Goal: Task Accomplishment & Management: Manage account settings

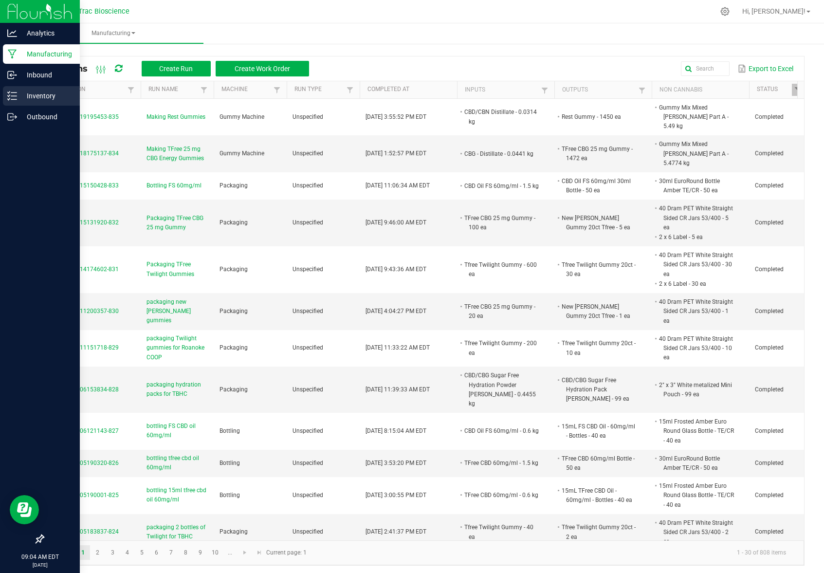
click at [18, 98] on p "Inventory" at bounding box center [46, 96] width 58 height 12
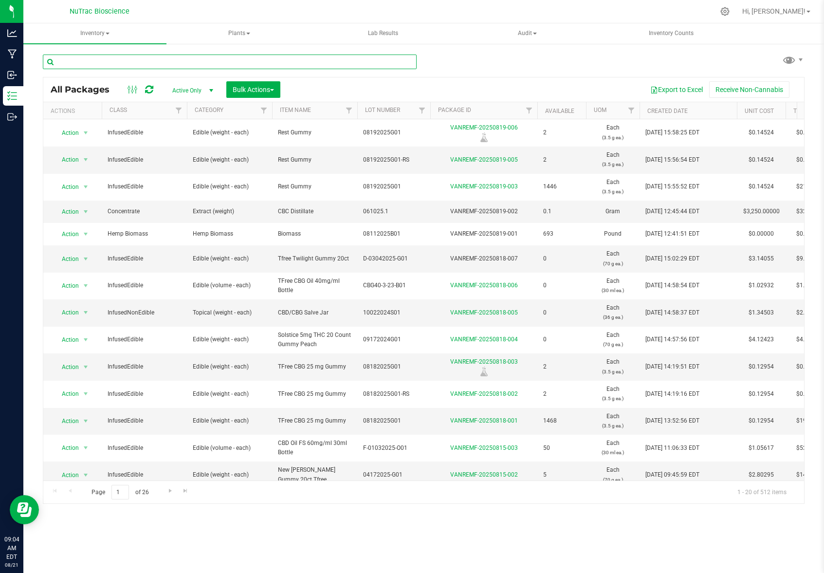
click at [191, 60] on input "text" at bounding box center [230, 61] width 374 height 15
click at [92, 63] on input "text" at bounding box center [230, 61] width 374 height 15
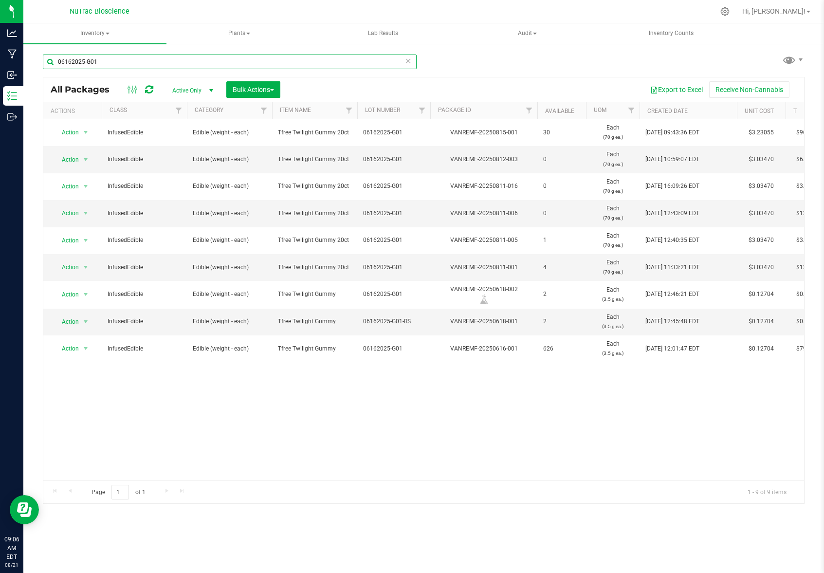
type input "06162025-G01"
drag, startPoint x: 114, startPoint y: 61, endPoint x: 55, endPoint y: 63, distance: 59.4
click at [57, 65] on input "06162025-G01" at bounding box center [230, 61] width 374 height 15
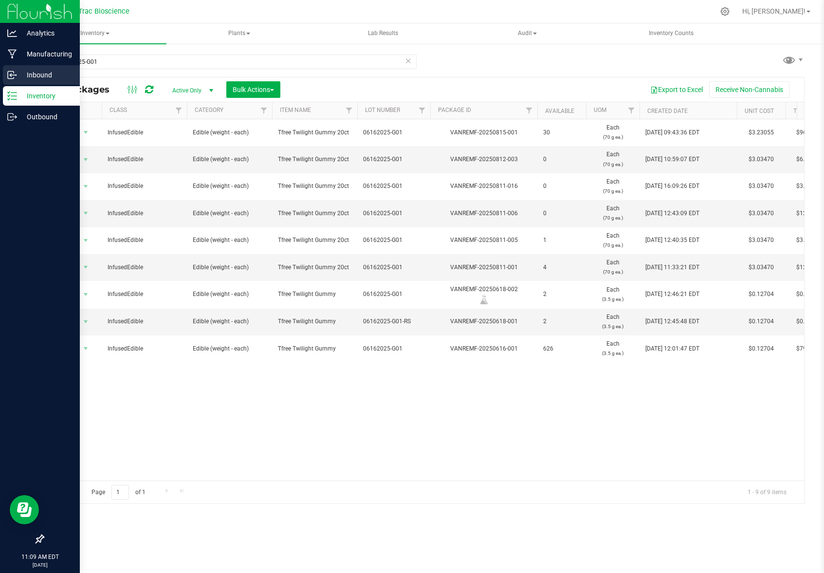
click at [40, 74] on p "Inbound" at bounding box center [46, 75] width 58 height 12
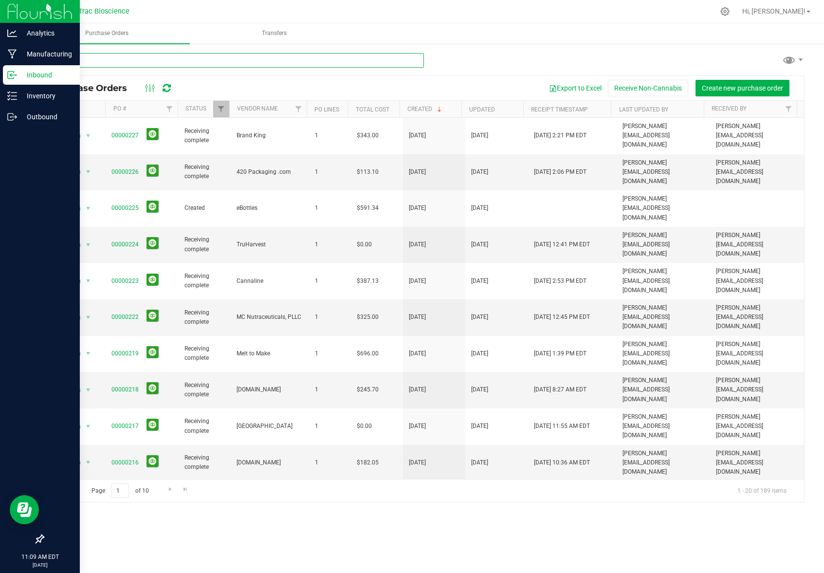
click at [203, 60] on input "text" at bounding box center [233, 60] width 381 height 15
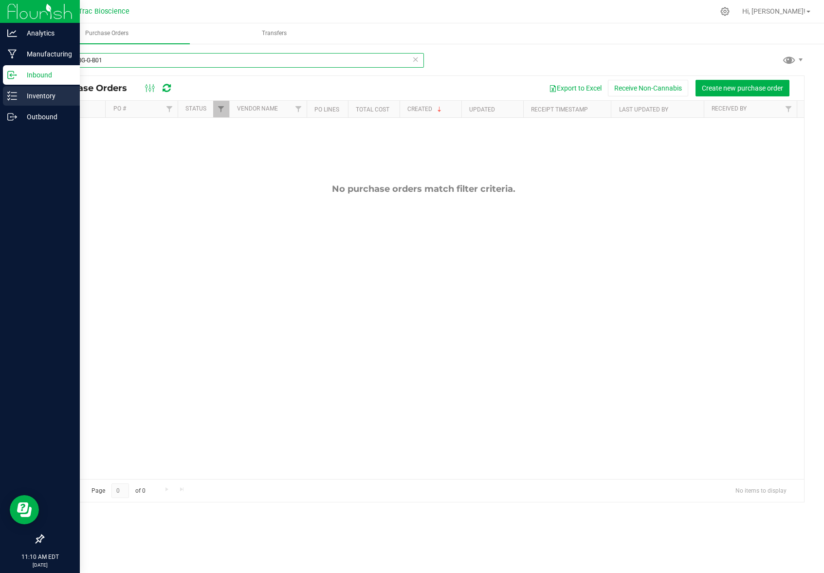
type input "PG52-CBG-G-B01"
click at [49, 95] on p "Inventory" at bounding box center [46, 96] width 58 height 12
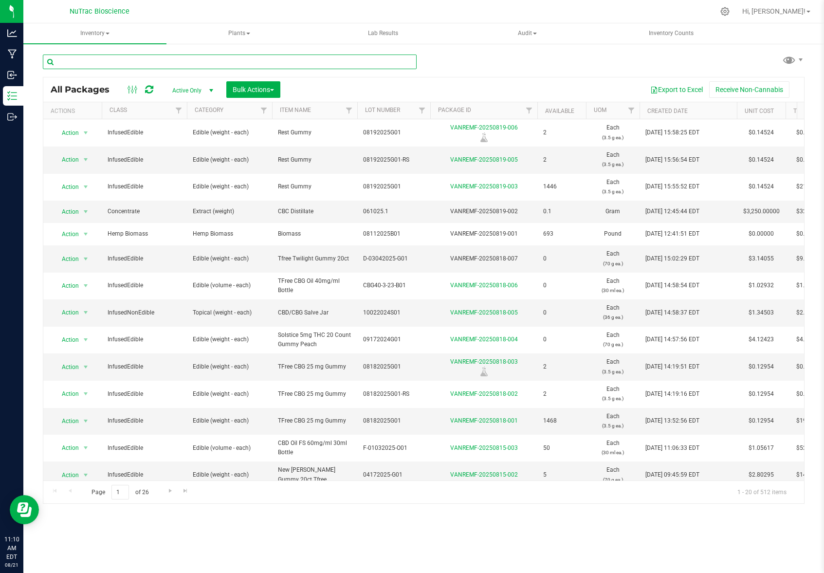
click at [111, 63] on input "text" at bounding box center [230, 61] width 374 height 15
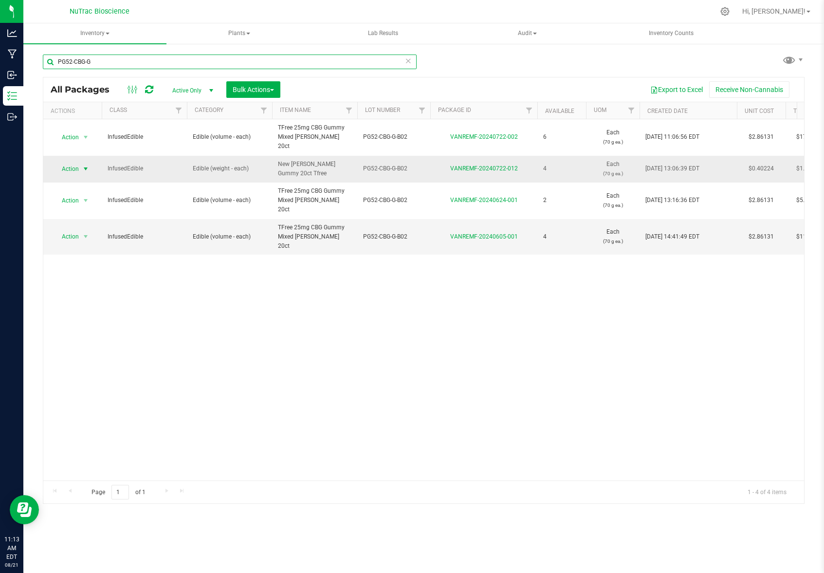
type input "PG52-CBG-G"
click at [86, 165] on span "select" at bounding box center [86, 169] width 8 height 8
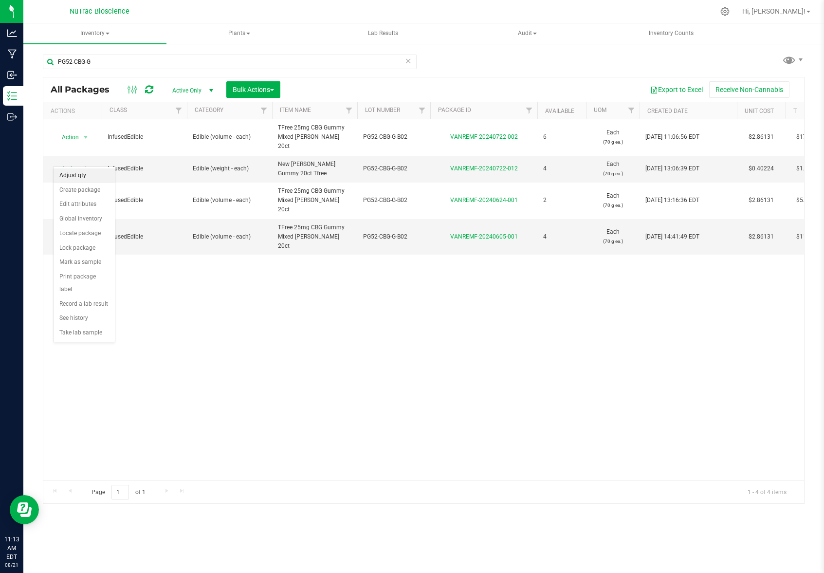
click at [75, 174] on li "Adjust qty" at bounding box center [84, 175] width 61 height 15
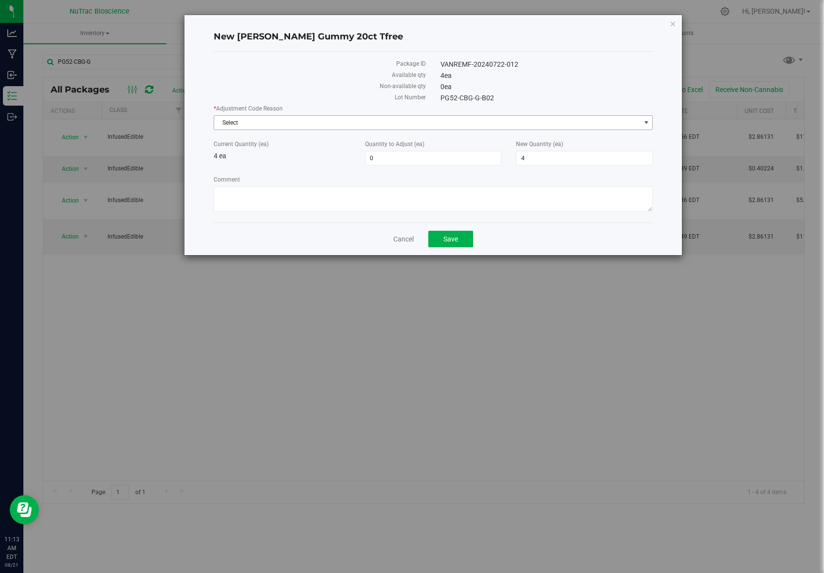
click at [523, 121] on span "select" at bounding box center [646, 123] width 8 height 8
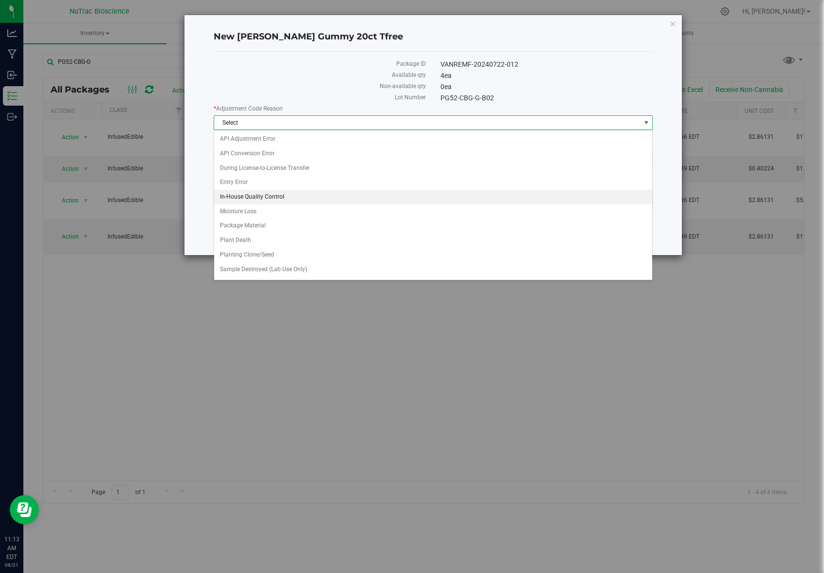
click at [293, 198] on li "In-House Quality Control" at bounding box center [433, 197] width 438 height 15
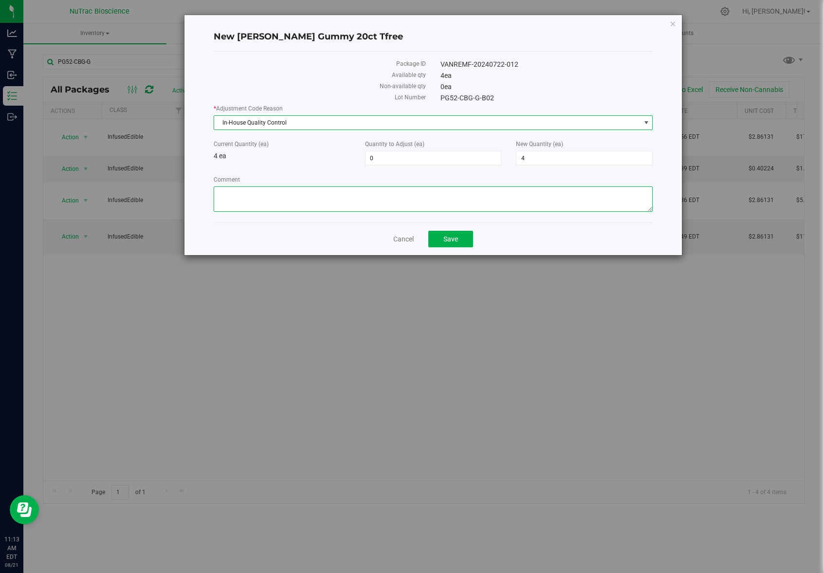
click at [319, 200] on textarea "Comment" at bounding box center [433, 198] width 439 height 25
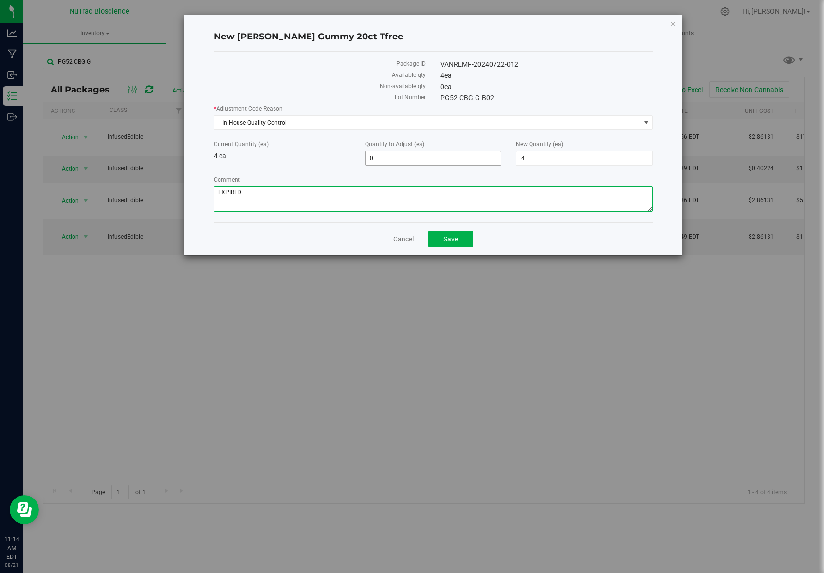
type textarea "EXPIRED"
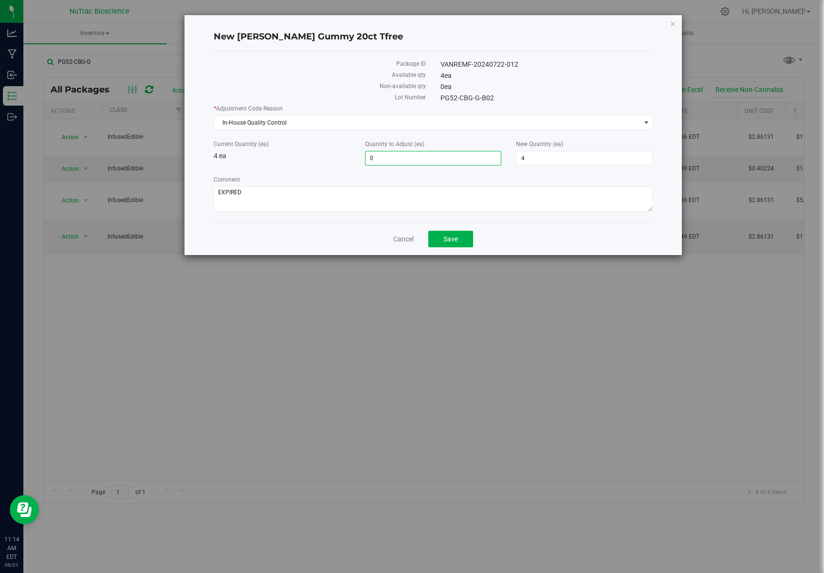
click at [397, 156] on span "0 0" at bounding box center [433, 158] width 137 height 15
type input "4"
drag, startPoint x: 532, startPoint y: 154, endPoint x: 486, endPoint y: 153, distance: 45.7
click at [486, 153] on div "Current Quantity (ea) 4 ea Quantity to Adjust (ea) 4 4 New Quantity (ea) 8 8" at bounding box center [433, 153] width 454 height 26
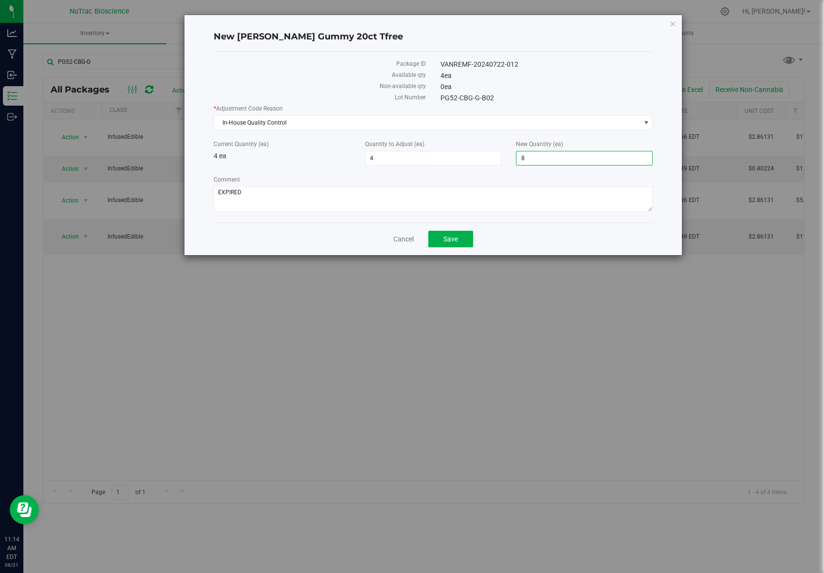
drag, startPoint x: 529, startPoint y: 157, endPoint x: 522, endPoint y: 157, distance: 6.8
click at [522, 157] on input "8" at bounding box center [584, 158] width 136 height 14
drag, startPoint x: 527, startPoint y: 157, endPoint x: 520, endPoint y: 157, distance: 7.3
click at [520, 157] on input "8" at bounding box center [584, 158] width 136 height 14
type input "0"
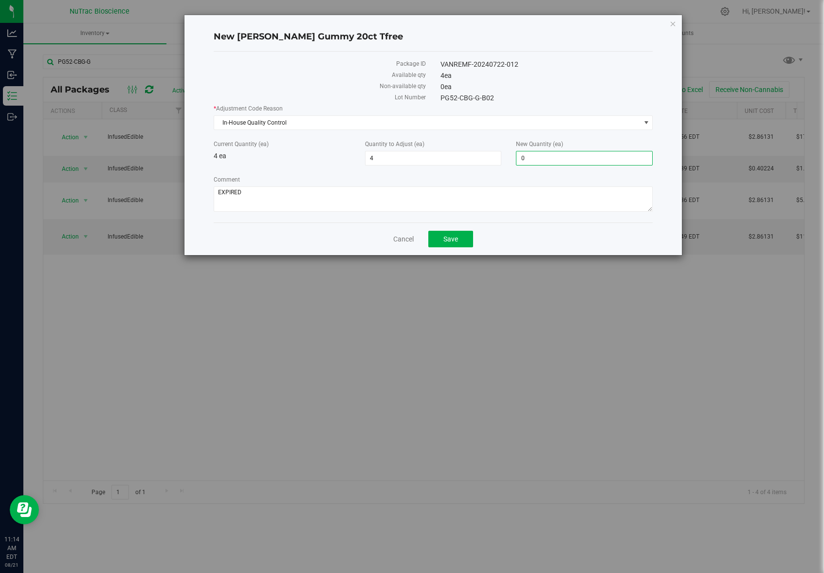
type input "-4"
type input "0"
click at [488, 171] on div "* Adjustment Code Reason In-House Quality Control Select API Adjustment Error A…" at bounding box center [433, 159] width 439 height 110
click at [459, 241] on button "Save" at bounding box center [450, 239] width 45 height 17
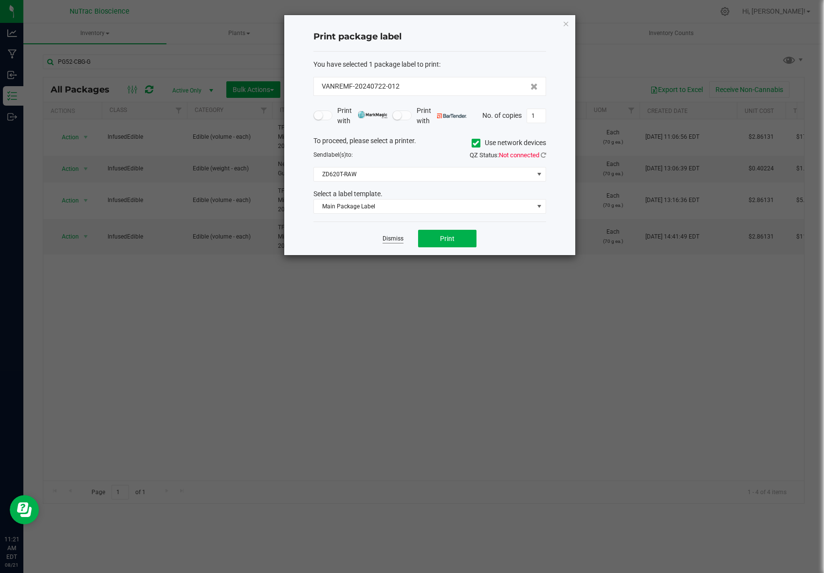
click at [393, 238] on link "Dismiss" at bounding box center [392, 238] width 21 height 8
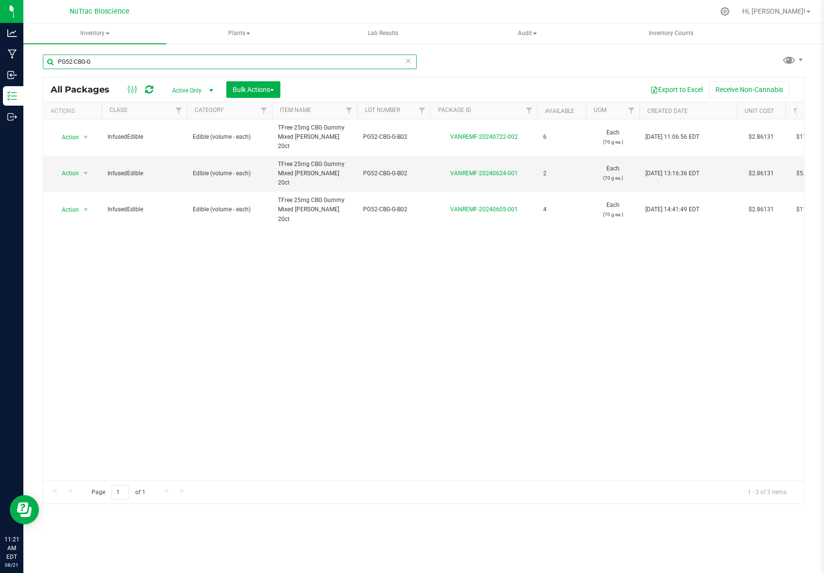
drag, startPoint x: 118, startPoint y: 60, endPoint x: 54, endPoint y: 60, distance: 64.2
click at [54, 60] on input "PG52-CBG-G" at bounding box center [230, 61] width 374 height 15
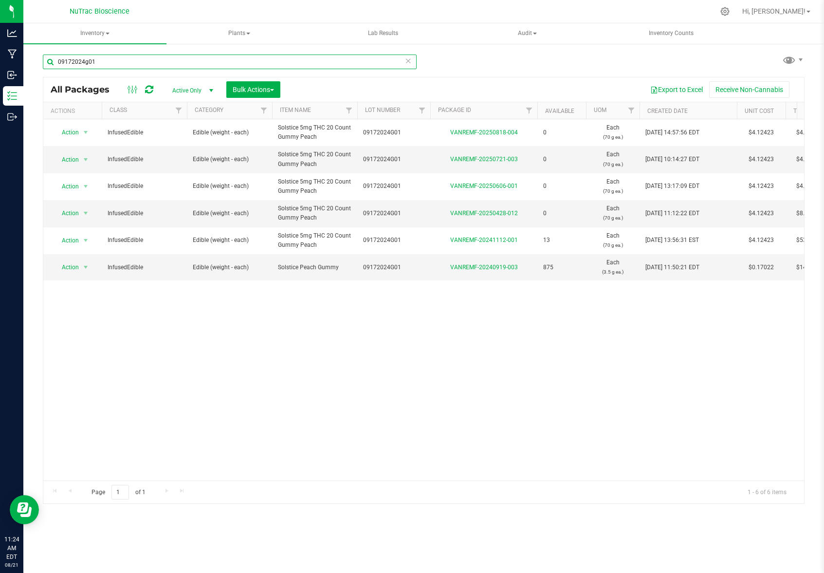
drag, startPoint x: 110, startPoint y: 62, endPoint x: 58, endPoint y: 60, distance: 52.6
click at [58, 60] on input "09172024g01" at bounding box center [230, 61] width 374 height 15
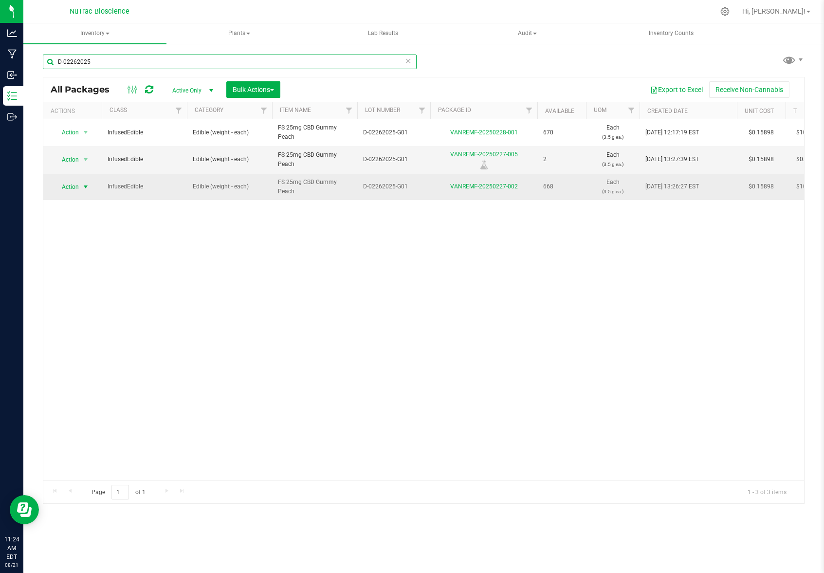
type input "D-02262025"
click at [78, 187] on span "Action" at bounding box center [66, 187] width 26 height 14
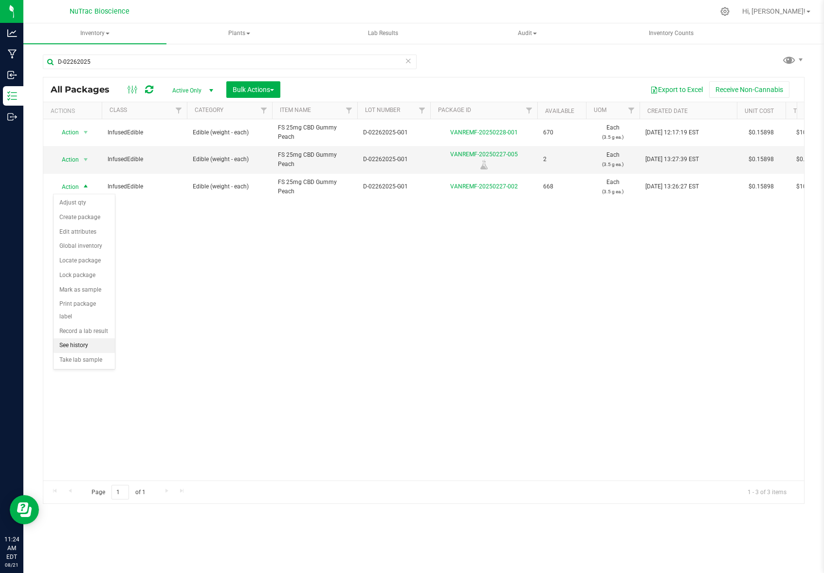
click at [78, 338] on li "See history" at bounding box center [84, 345] width 61 height 15
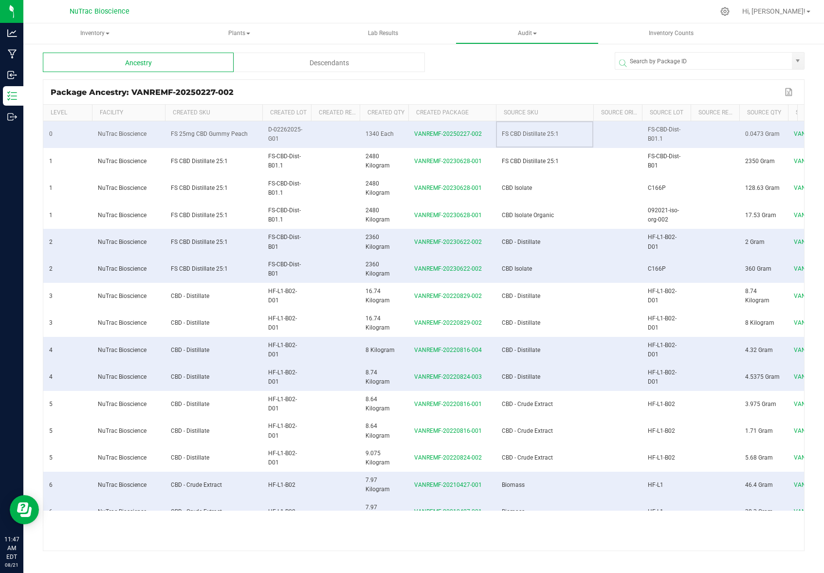
drag, startPoint x: 501, startPoint y: 134, endPoint x: 559, endPoint y: 135, distance: 58.4
click at [523, 135] on td "FS CBD Distillate 25:1" at bounding box center [544, 134] width 97 height 27
copy span "FS CBD Distillate 25:1"
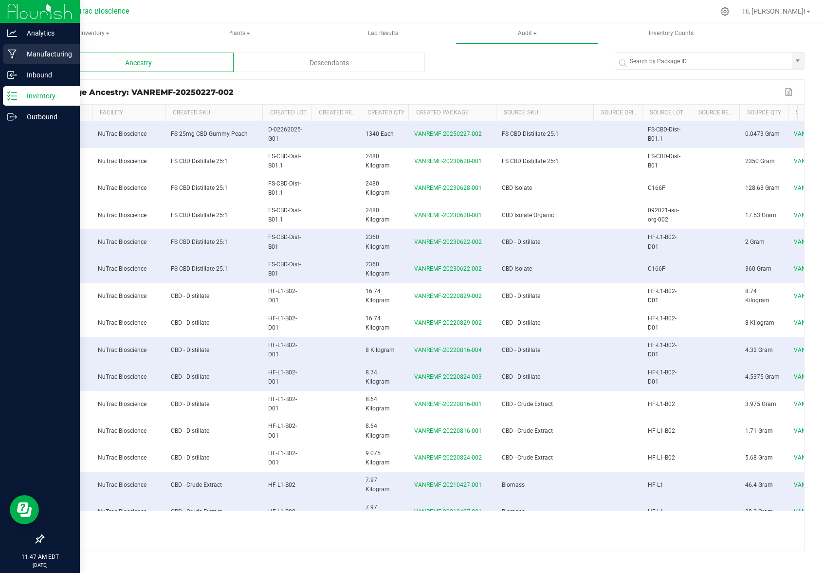
click at [38, 53] on p "Manufacturing" at bounding box center [46, 54] width 58 height 12
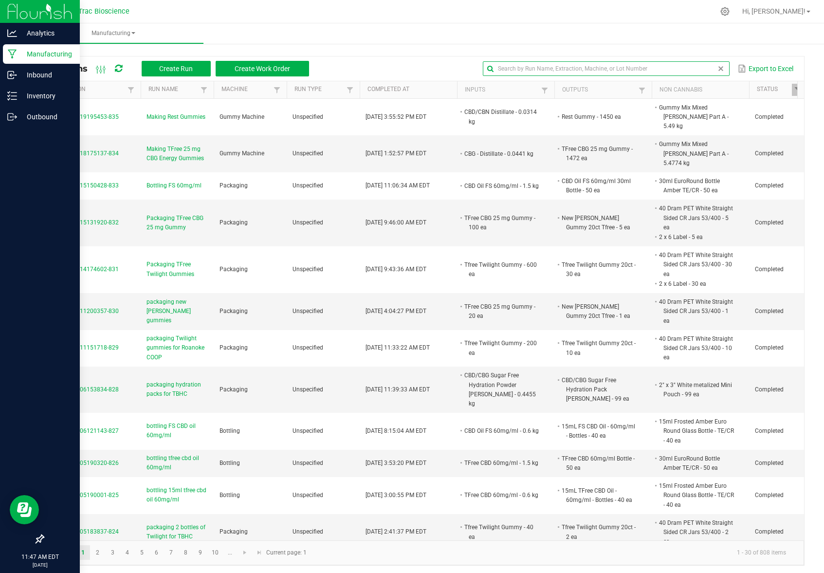
click at [523, 67] on input "text" at bounding box center [606, 68] width 247 height 15
paste input "FS CBD Distillate 25:1"
type input "FS CBD Distillate 25:1"
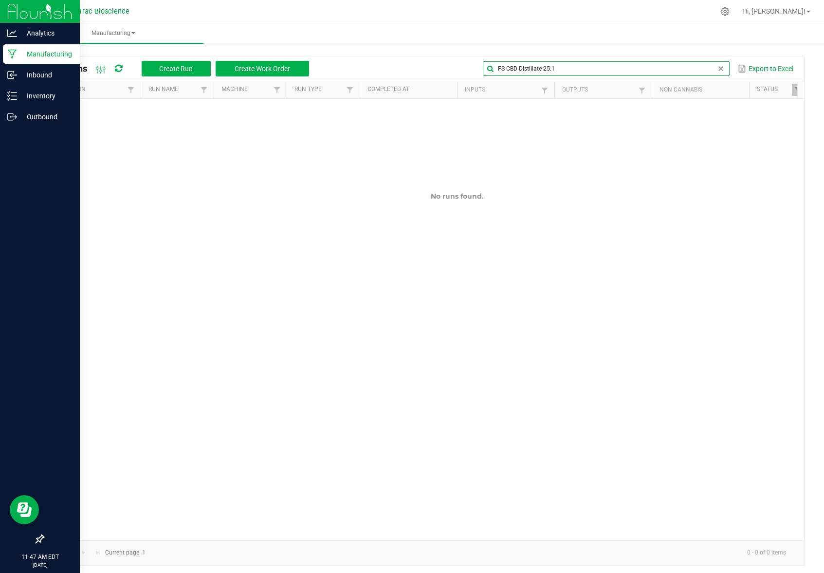
drag, startPoint x: 561, startPoint y: 65, endPoint x: 480, endPoint y: 70, distance: 80.9
click at [483, 70] on input "FS CBD Distillate 25:1" at bounding box center [606, 68] width 247 height 15
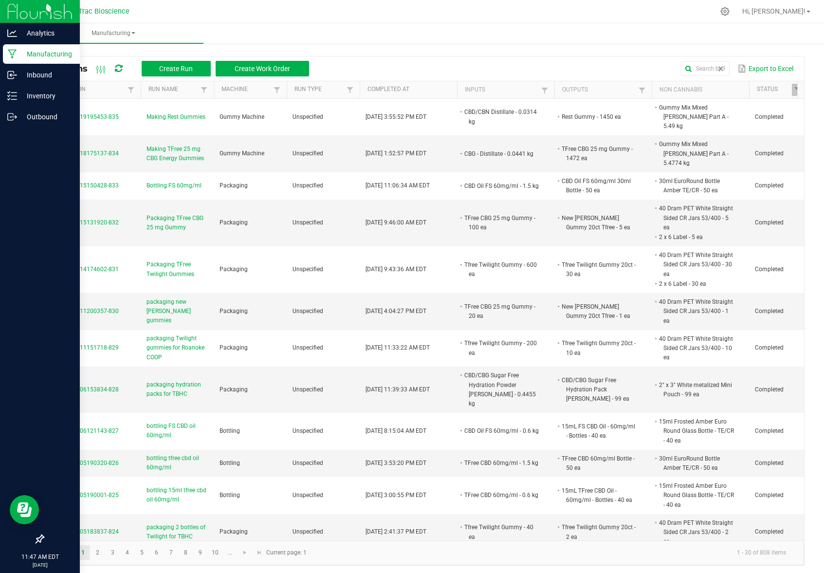
click at [44, 56] on p "Manufacturing" at bounding box center [46, 54] width 58 height 12
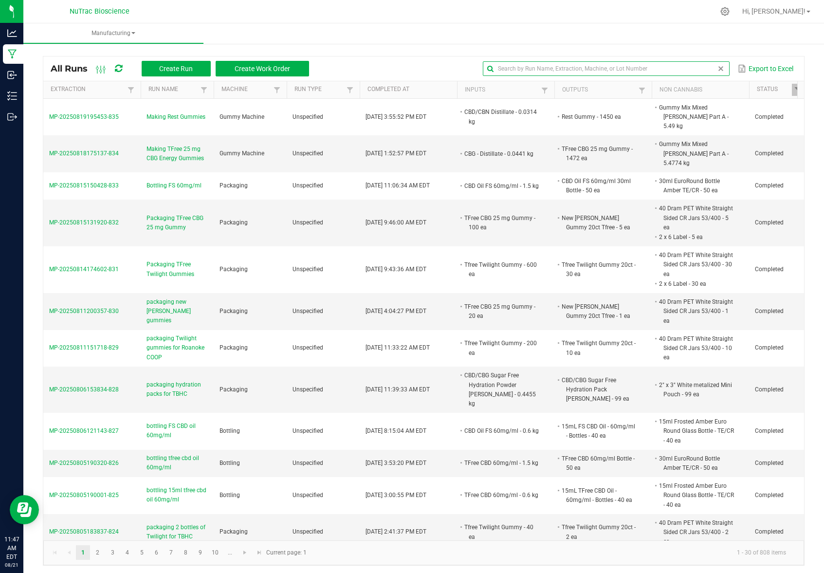
click at [523, 68] on input "text" at bounding box center [606, 68] width 247 height 15
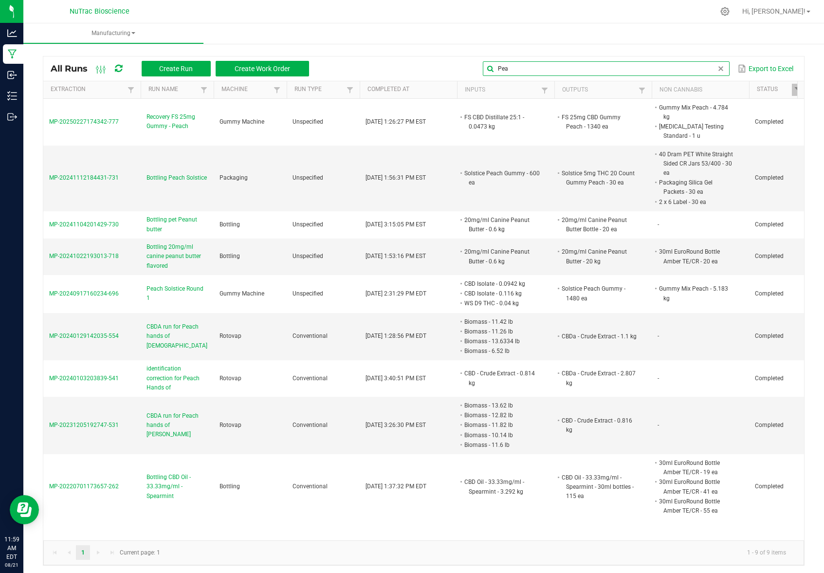
click at [517, 67] on input "Pea" at bounding box center [606, 68] width 247 height 15
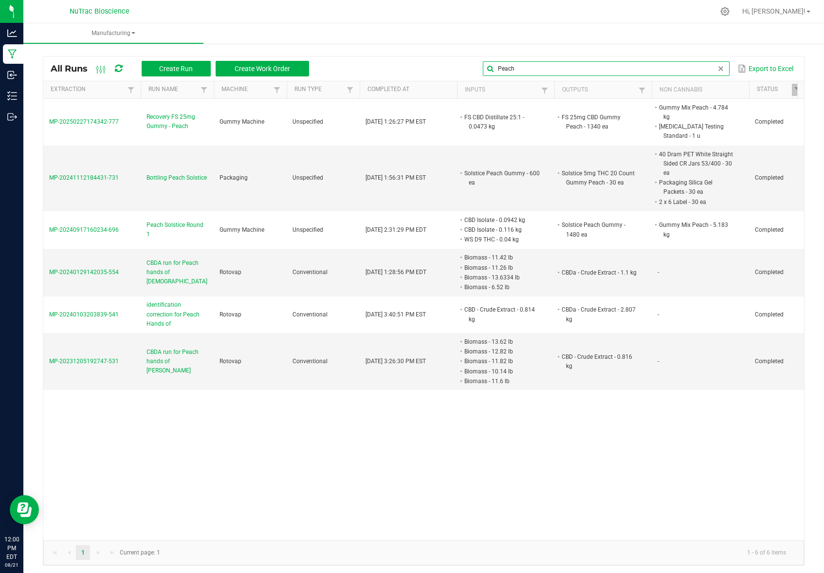
type input "Peach"
click at [281, 432] on div "MP-20250227174342-777 Recovery FS 25mg Gummy - Peach Gummy Machine Unspecified …" at bounding box center [423, 319] width 760 height 441
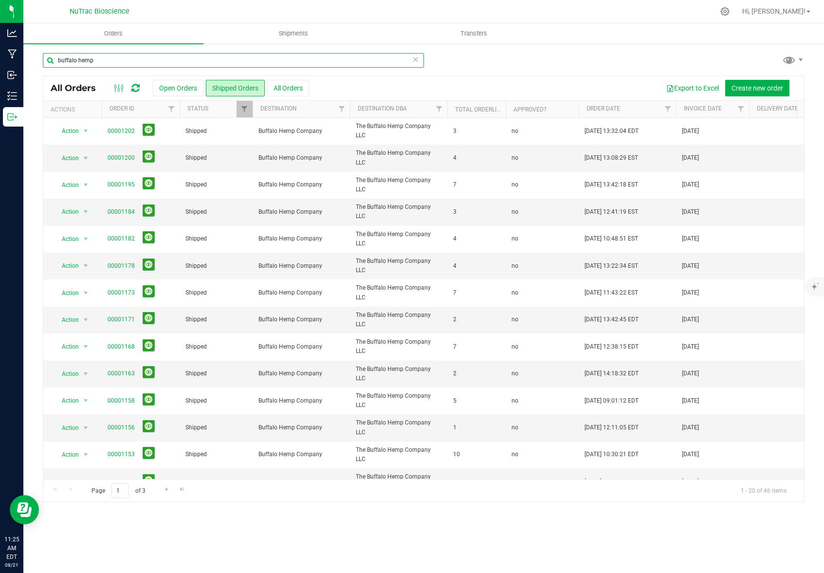
click at [104, 60] on input "buffalo hemp" at bounding box center [233, 60] width 381 height 15
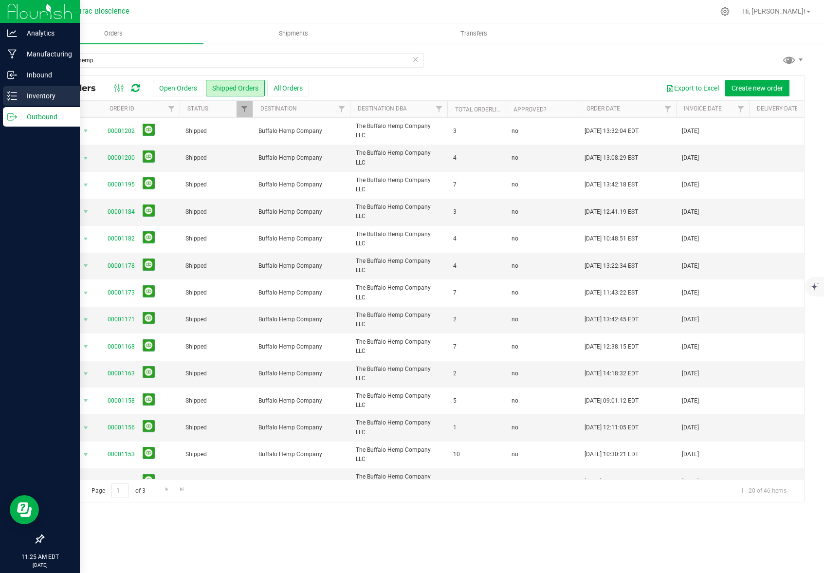
click at [36, 92] on p "Inventory" at bounding box center [46, 96] width 58 height 12
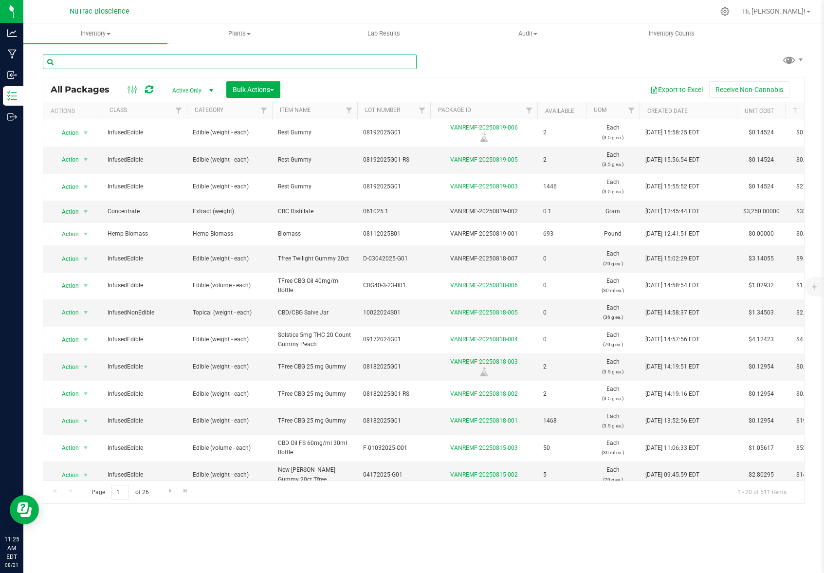
click at [139, 63] on input "text" at bounding box center [230, 61] width 374 height 15
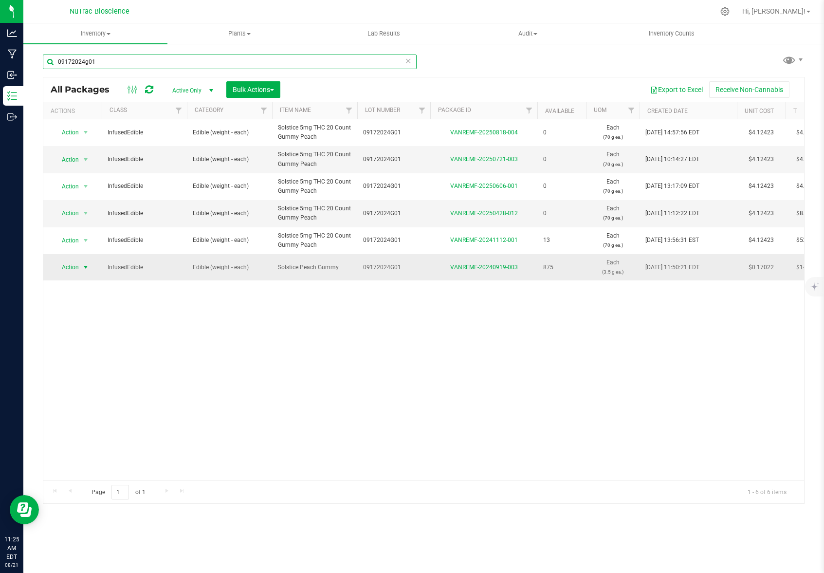
type input "09172024g01"
click at [77, 267] on span "Action" at bounding box center [66, 267] width 26 height 14
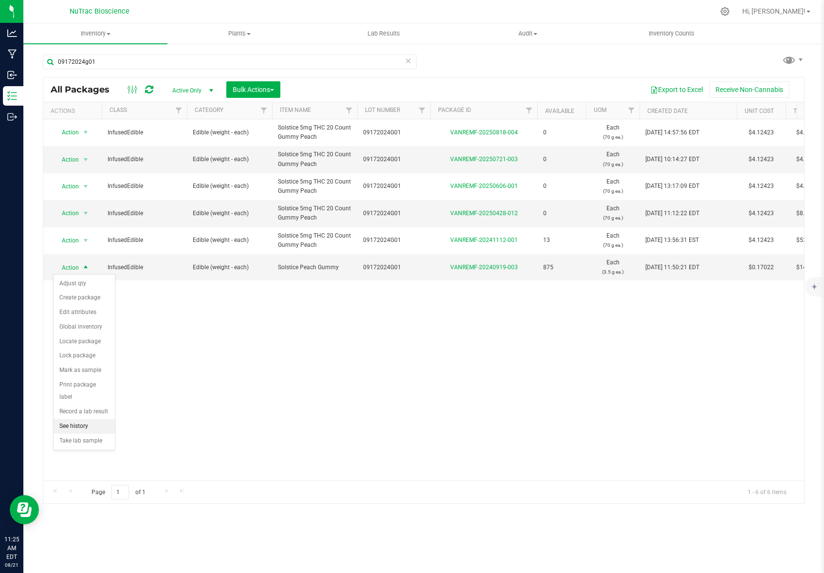
click at [82, 419] on li "See history" at bounding box center [84, 426] width 61 height 15
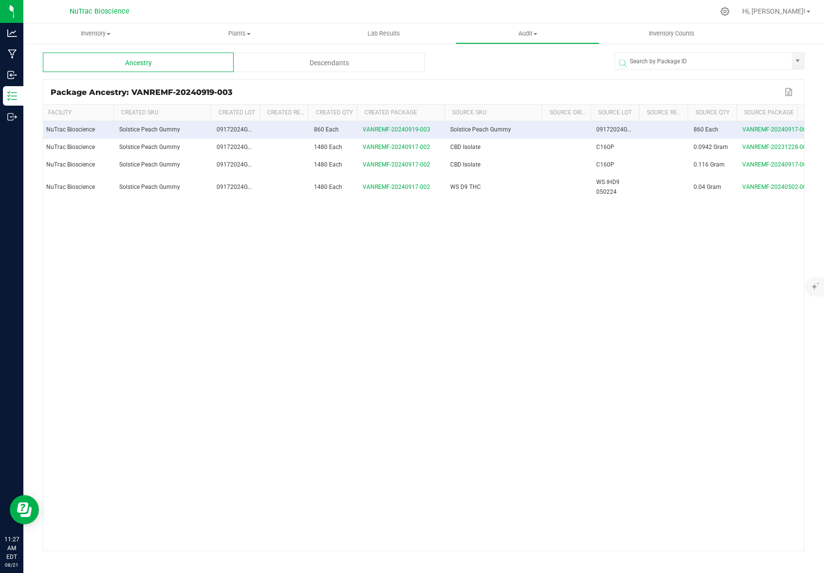
scroll to position [0, 20]
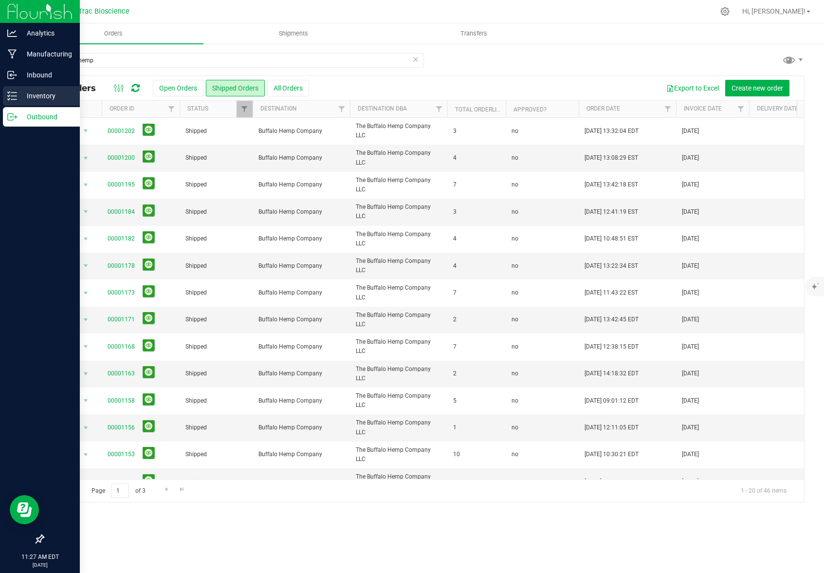
click at [25, 91] on p "Inventory" at bounding box center [46, 96] width 58 height 12
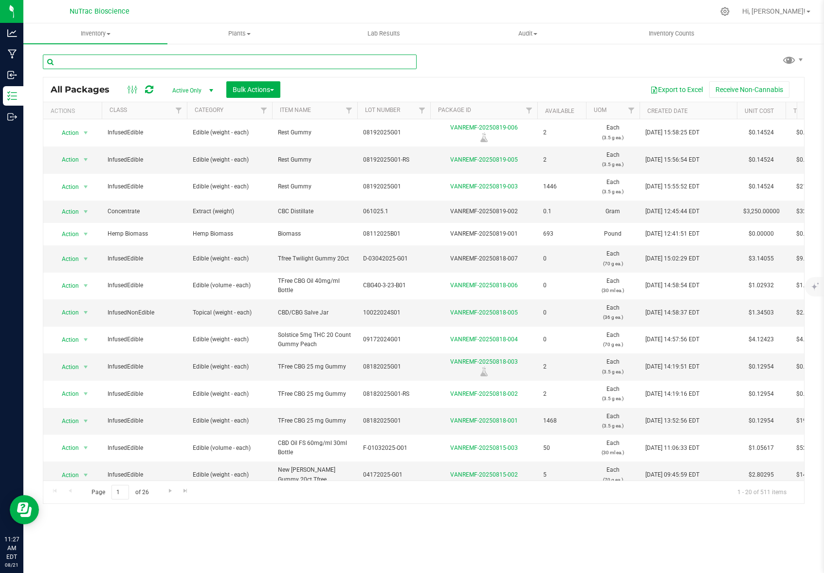
click at [135, 62] on input "text" at bounding box center [230, 61] width 374 height 15
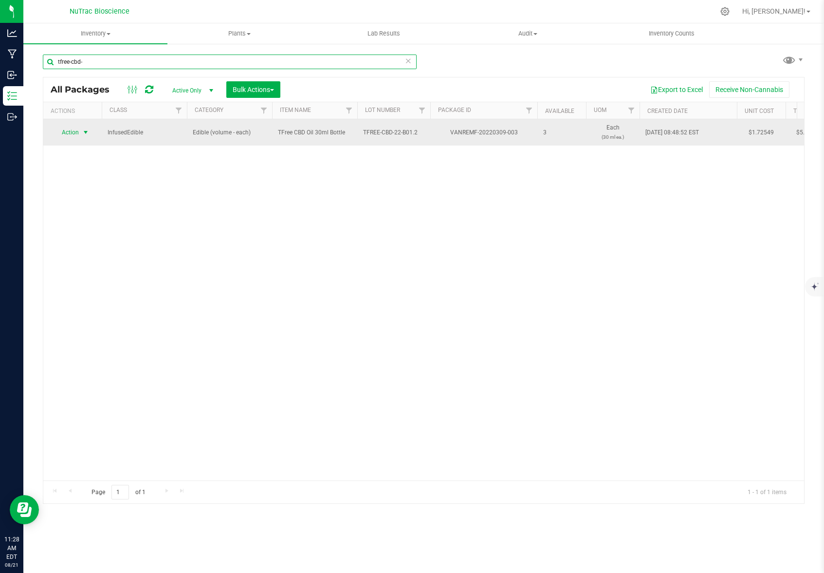
type input "tfree-cbd-"
click at [82, 133] on span "select" at bounding box center [86, 132] width 8 height 8
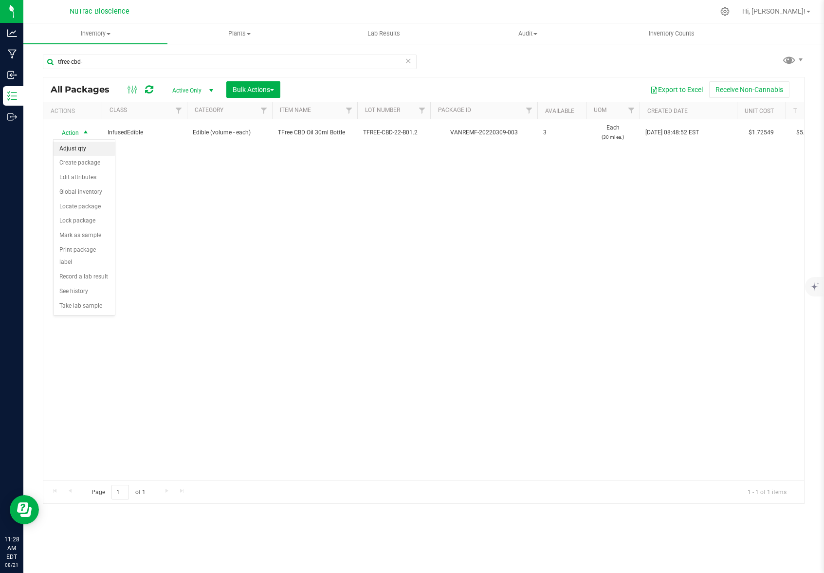
click at [81, 147] on li "Adjust qty" at bounding box center [84, 149] width 61 height 15
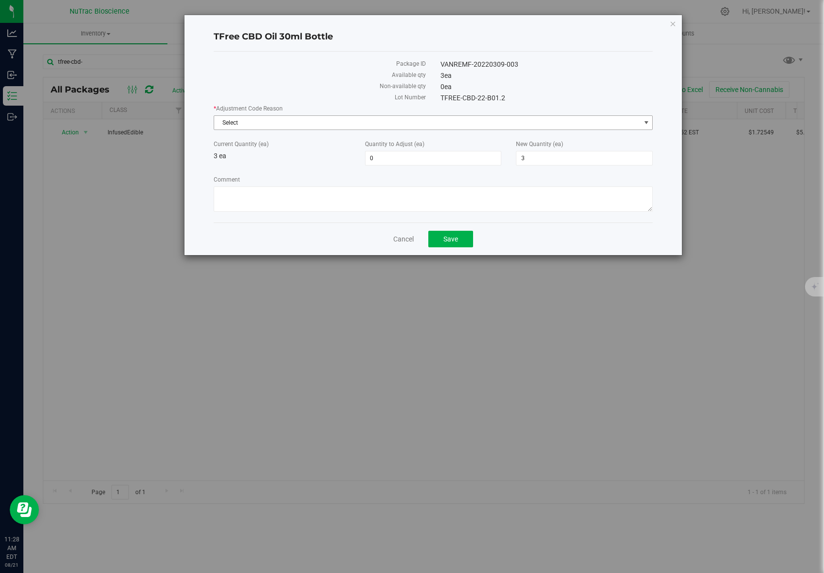
click at [304, 124] on span "Select" at bounding box center [427, 123] width 426 height 14
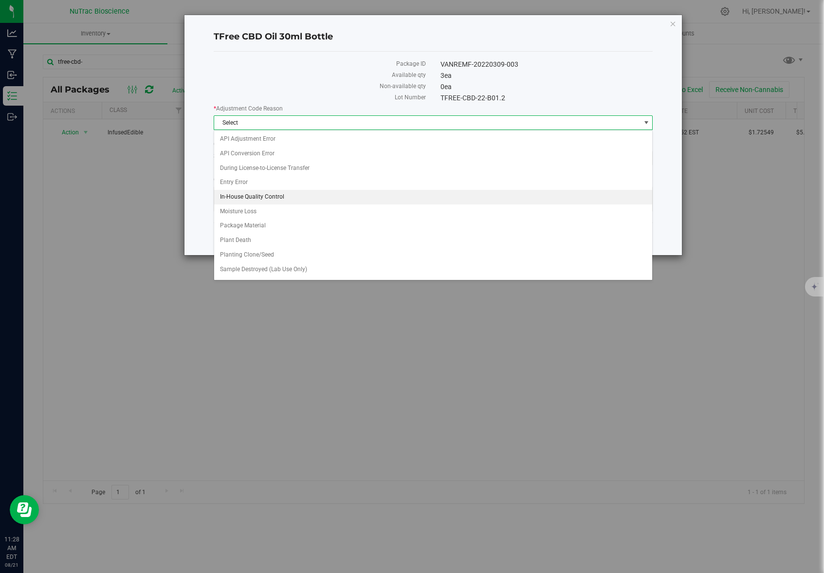
click at [263, 195] on li "In-House Quality Control" at bounding box center [433, 197] width 438 height 15
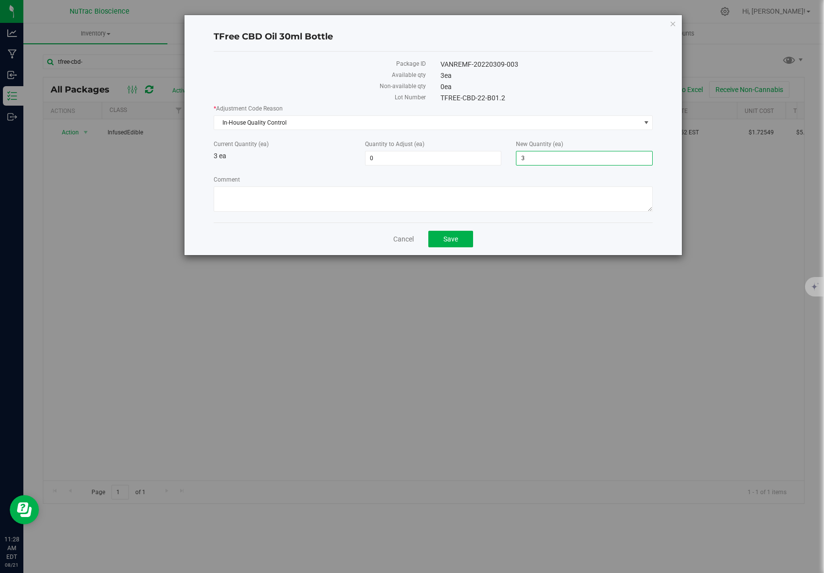
drag, startPoint x: 539, startPoint y: 158, endPoint x: 513, endPoint y: 157, distance: 26.3
click at [514, 157] on div "New Quantity (ea) 3 3" at bounding box center [583, 153] width 151 height 26
type input "0"
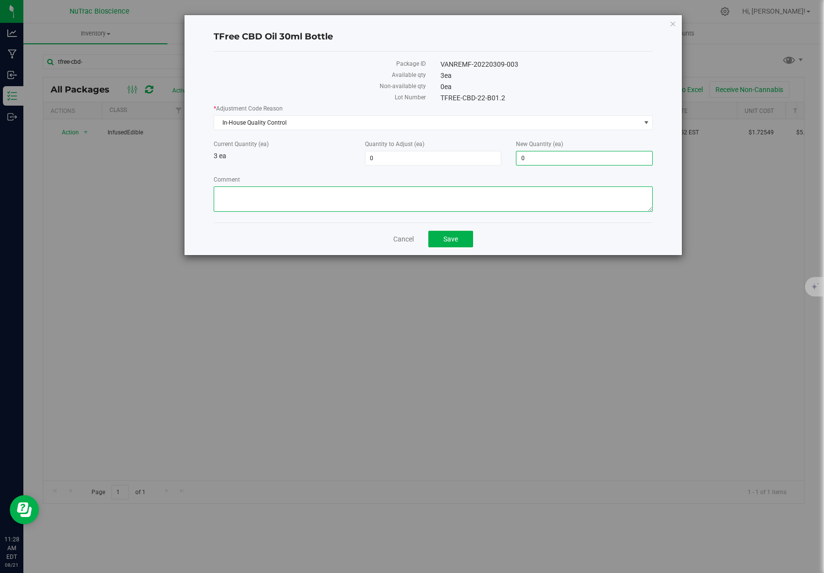
type input "-3"
type input "0"
click at [423, 196] on textarea "Comment" at bounding box center [433, 198] width 439 height 25
type textarea "EXPIRED"
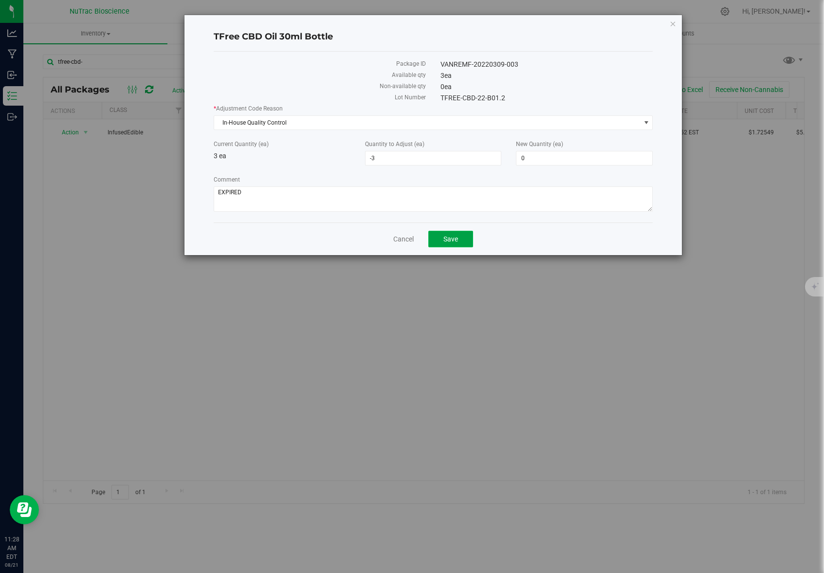
click at [455, 241] on span "Save" at bounding box center [450, 239] width 15 height 8
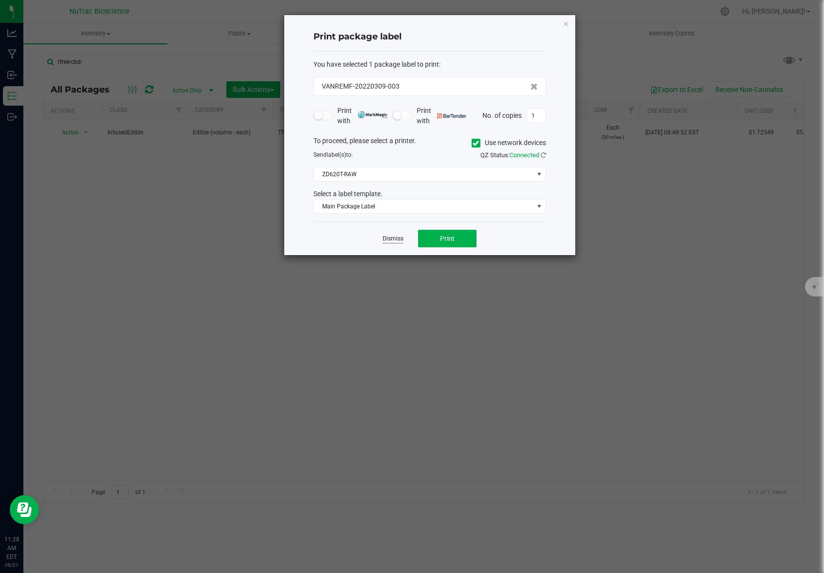
click at [396, 235] on link "Dismiss" at bounding box center [392, 238] width 21 height 8
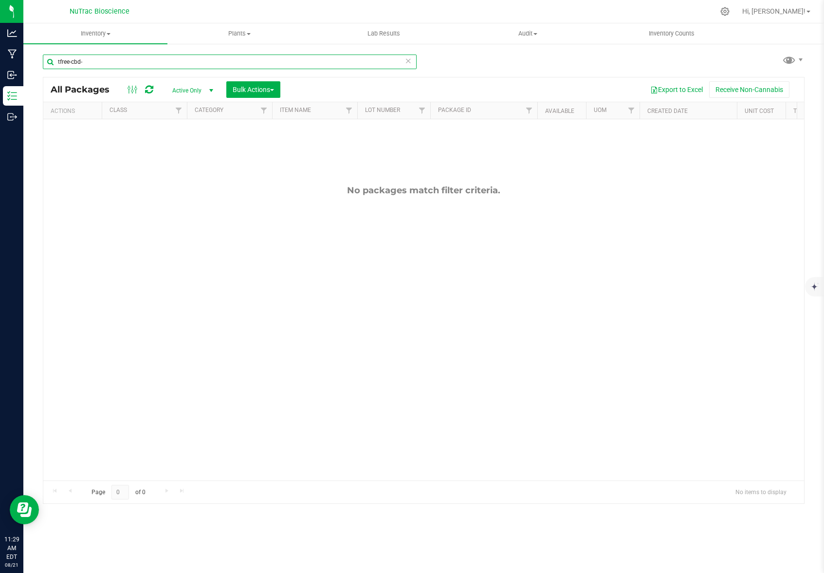
drag, startPoint x: 99, startPoint y: 62, endPoint x: 47, endPoint y: 58, distance: 52.2
click at [47, 58] on input "tfree-cbd-" at bounding box center [230, 61] width 374 height 15
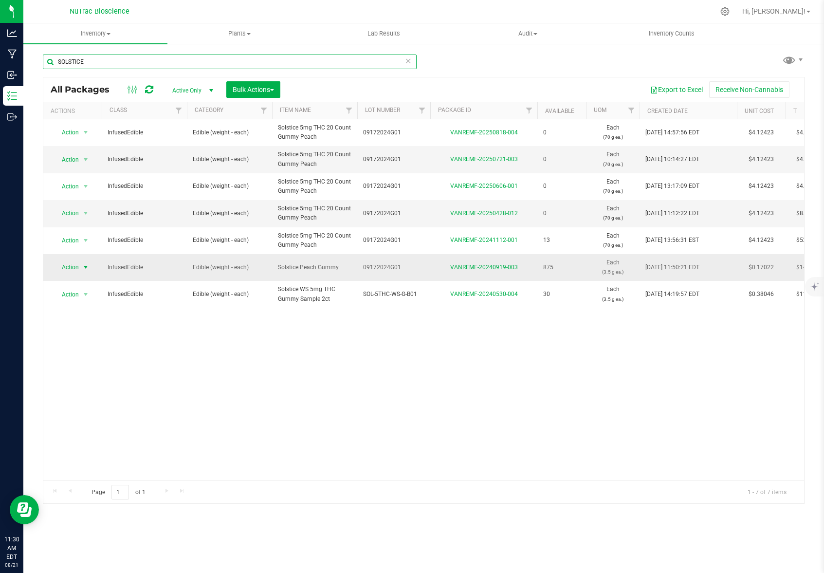
type input "SOLSTICE"
click at [85, 268] on span "select" at bounding box center [86, 267] width 8 height 8
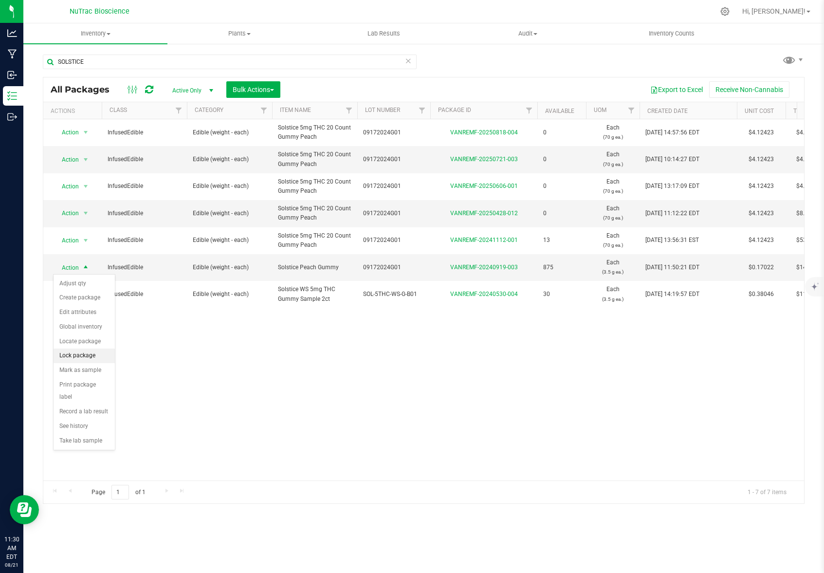
click at [78, 356] on li "Lock package" at bounding box center [84, 355] width 61 height 15
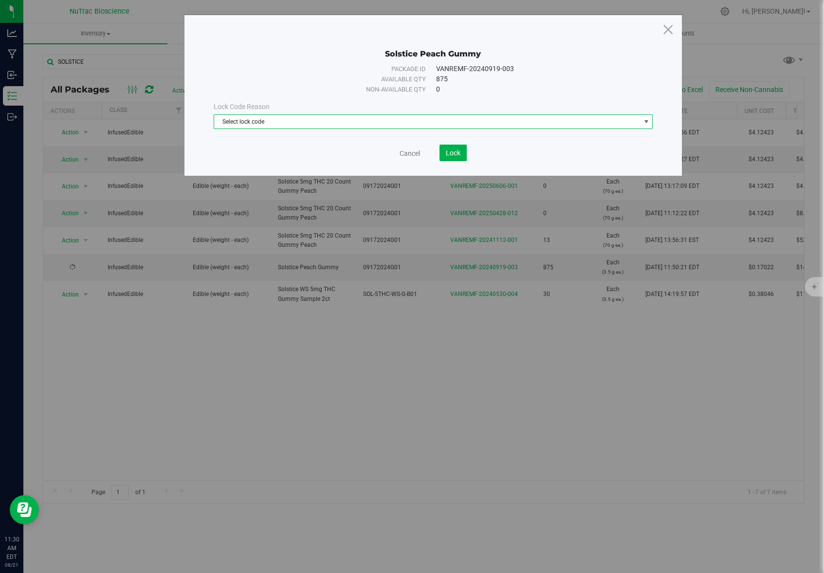
click at [648, 119] on span "select" at bounding box center [646, 122] width 8 height 8
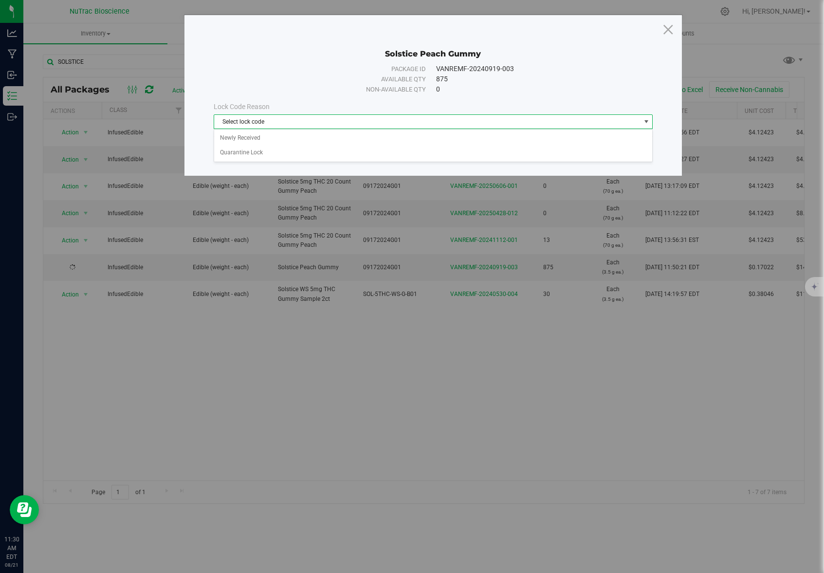
click at [645, 120] on span "select" at bounding box center [646, 122] width 8 height 8
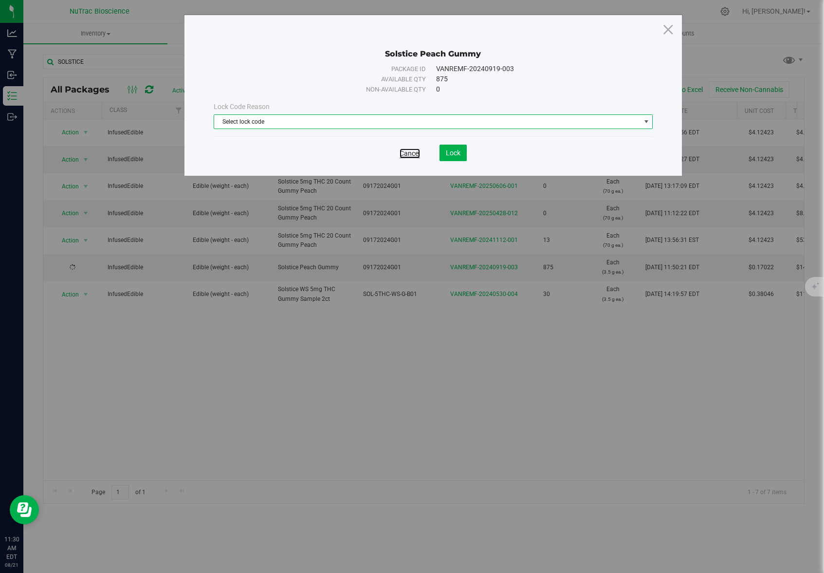
click at [409, 150] on link "Cancel" at bounding box center [409, 153] width 20 height 10
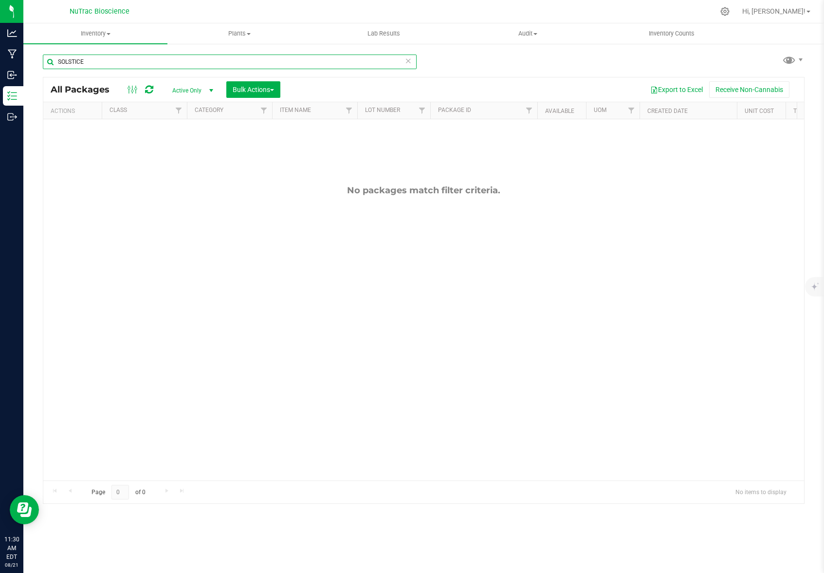
click at [126, 62] on input "SOLSTICE" at bounding box center [230, 61] width 374 height 15
click at [212, 88] on span "select" at bounding box center [211, 91] width 8 height 8
click at [182, 147] on li "All" at bounding box center [190, 150] width 53 height 15
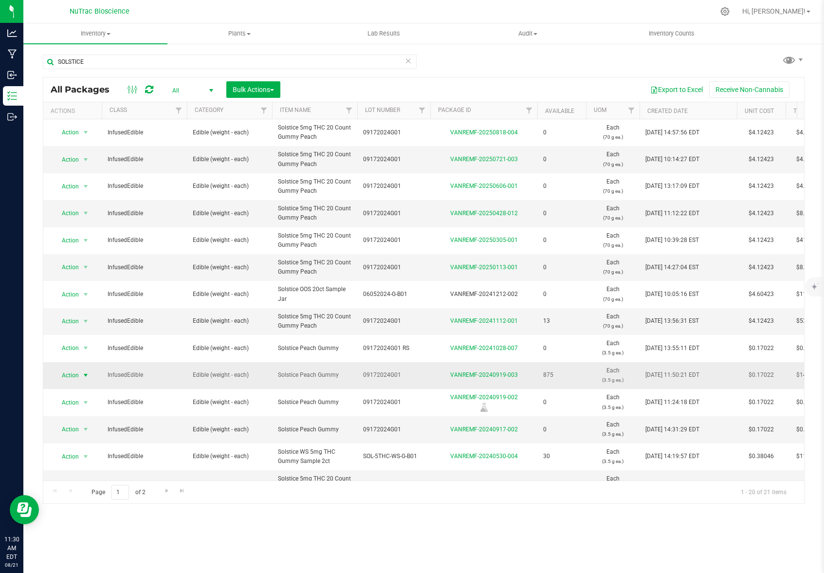
click at [84, 375] on span "select" at bounding box center [86, 375] width 8 height 8
click at [84, 389] on li "Adjust qty" at bounding box center [84, 391] width 61 height 15
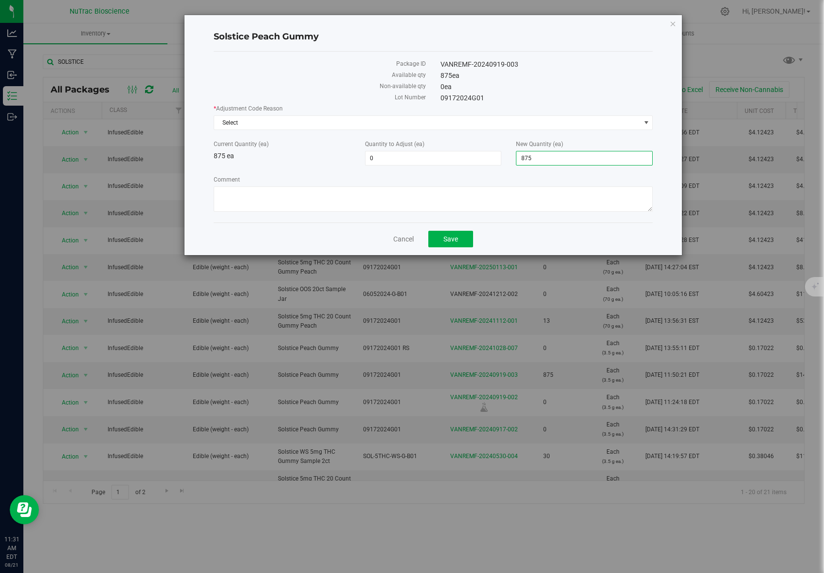
drag, startPoint x: 546, startPoint y: 160, endPoint x: 515, endPoint y: 160, distance: 30.7
click at [515, 160] on div "New Quantity (ea) 875 875" at bounding box center [583, 153] width 151 height 26
type input "0"
type input "-875"
type input "0"
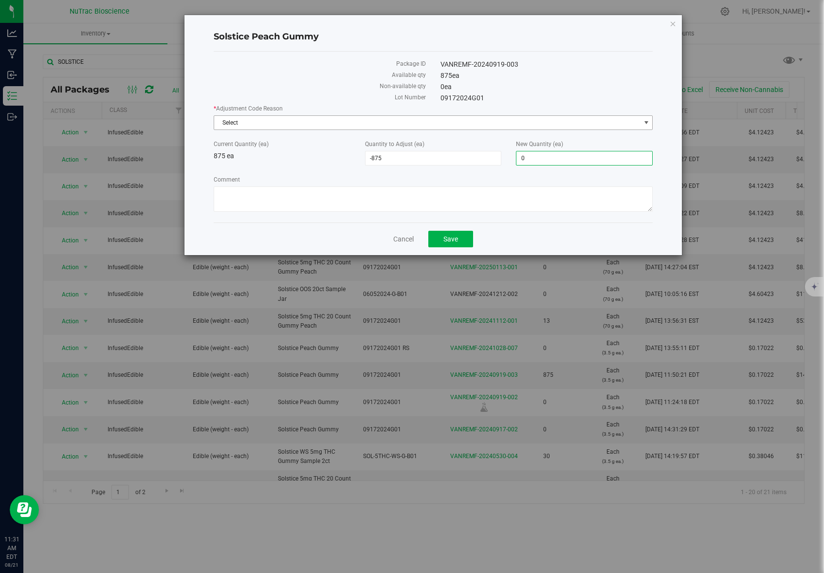
click at [343, 118] on span "Select" at bounding box center [427, 123] width 426 height 14
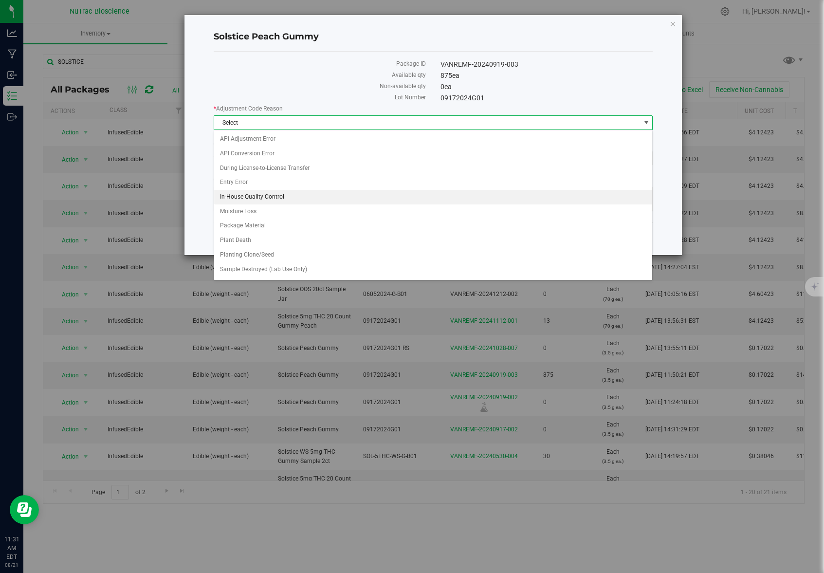
click at [275, 195] on li "In-House Quality Control" at bounding box center [433, 197] width 438 height 15
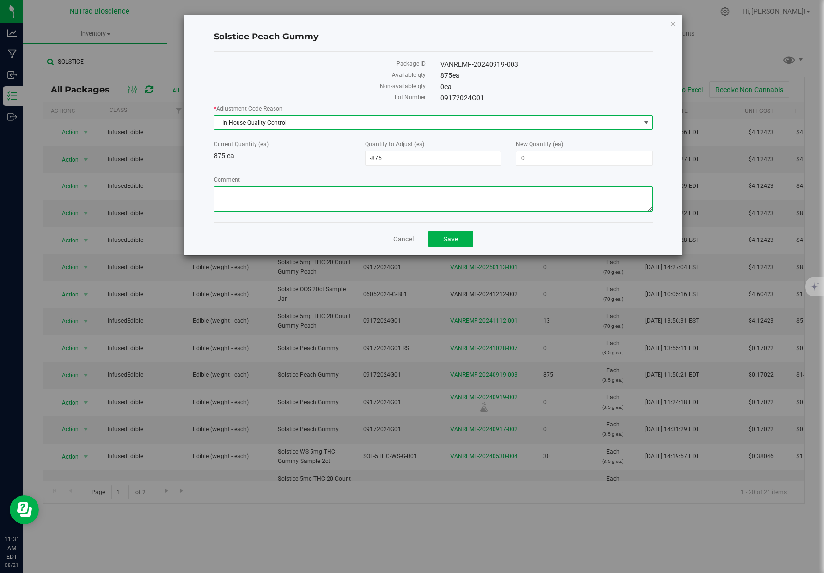
click at [276, 196] on textarea "Comment" at bounding box center [433, 198] width 439 height 25
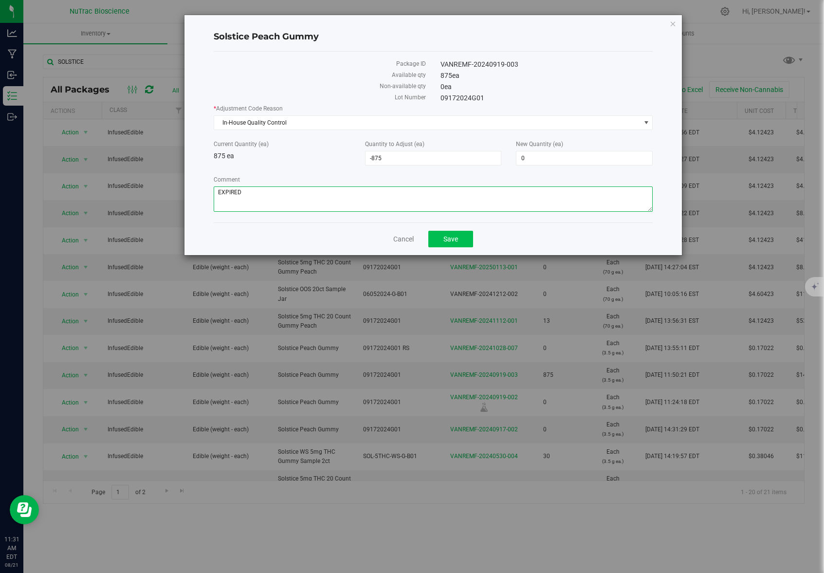
type textarea "EXPIRED"
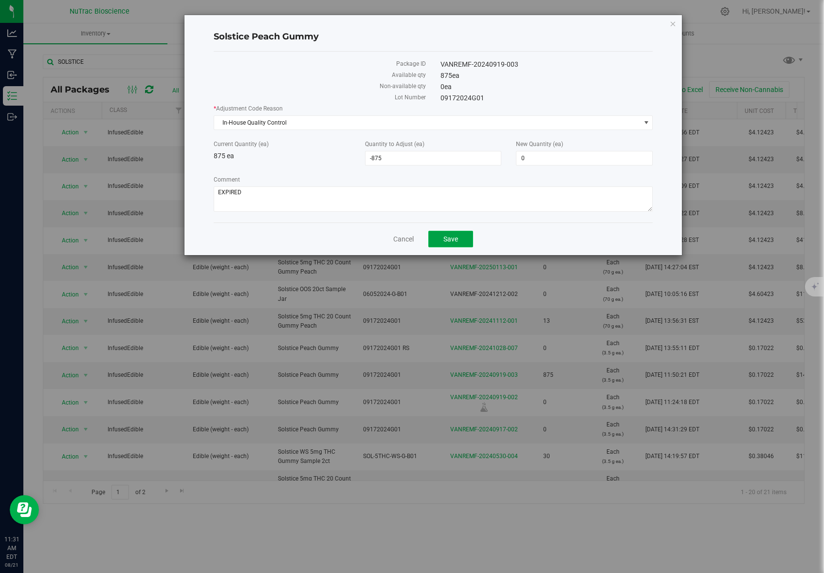
click at [456, 236] on span "Save" at bounding box center [450, 239] width 15 height 8
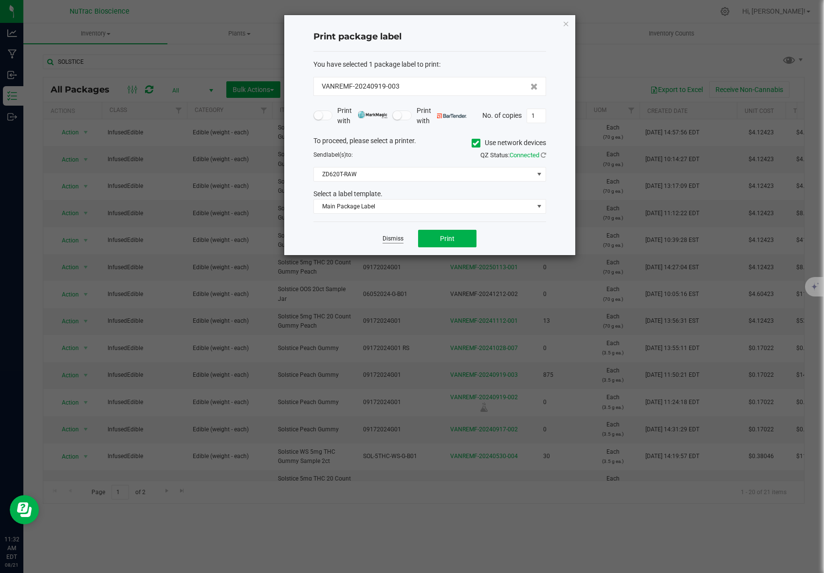
click at [396, 240] on link "Dismiss" at bounding box center [392, 238] width 21 height 8
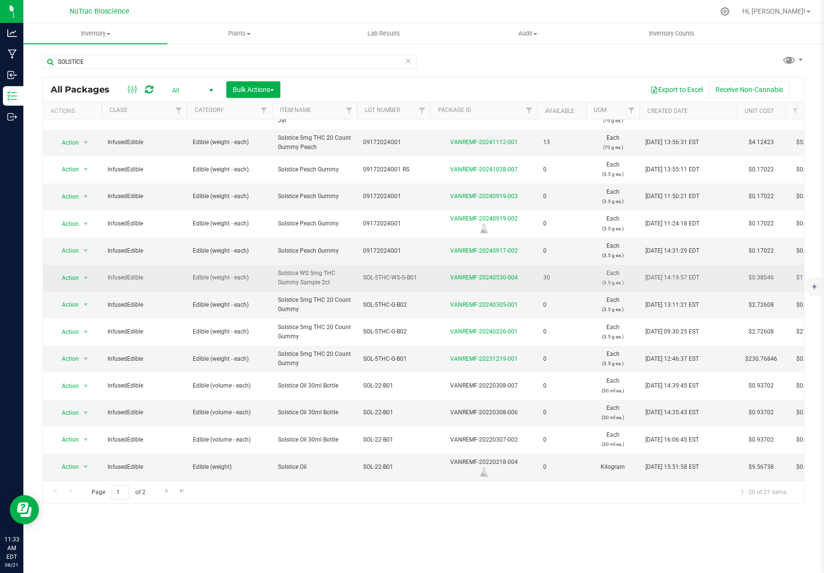
scroll to position [174, 0]
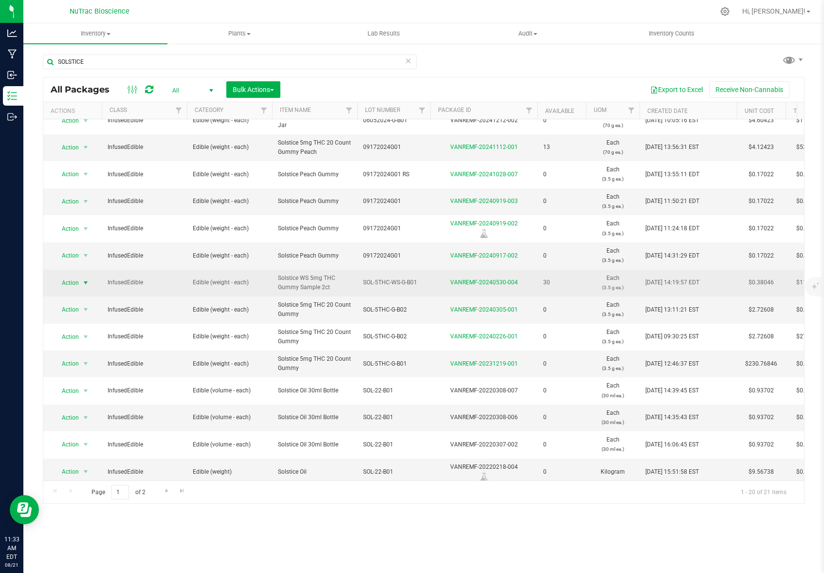
click at [78, 283] on span "Action" at bounding box center [66, 283] width 26 height 14
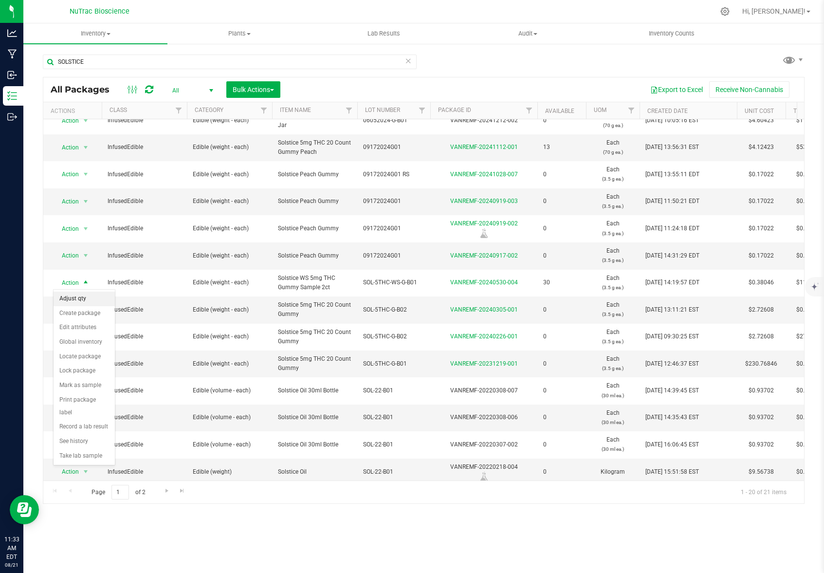
click at [75, 298] on li "Adjust qty" at bounding box center [84, 298] width 61 height 15
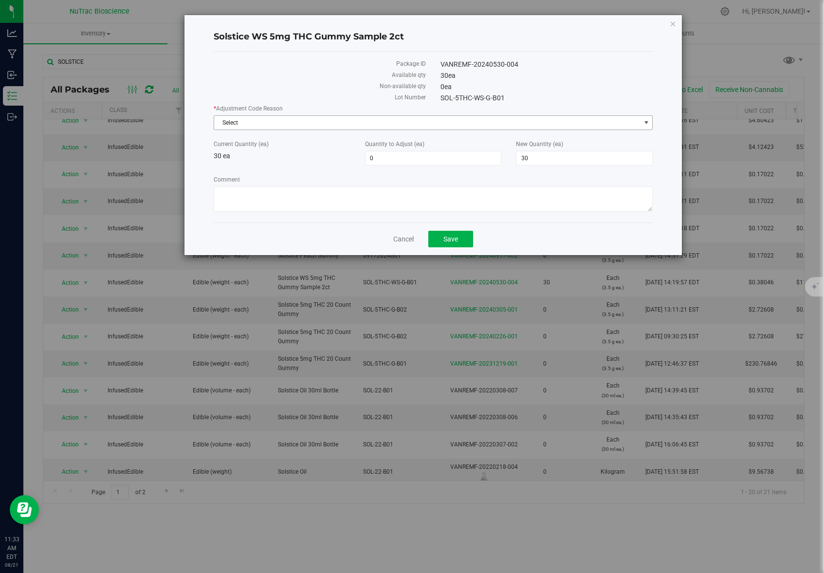
click at [327, 121] on span "Select" at bounding box center [427, 123] width 426 height 14
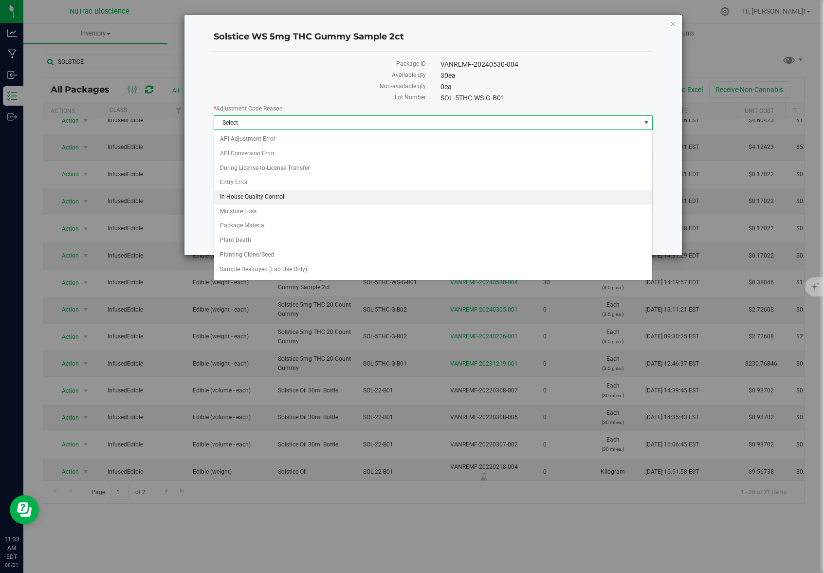
click at [262, 195] on li "In-House Quality Control" at bounding box center [433, 197] width 438 height 15
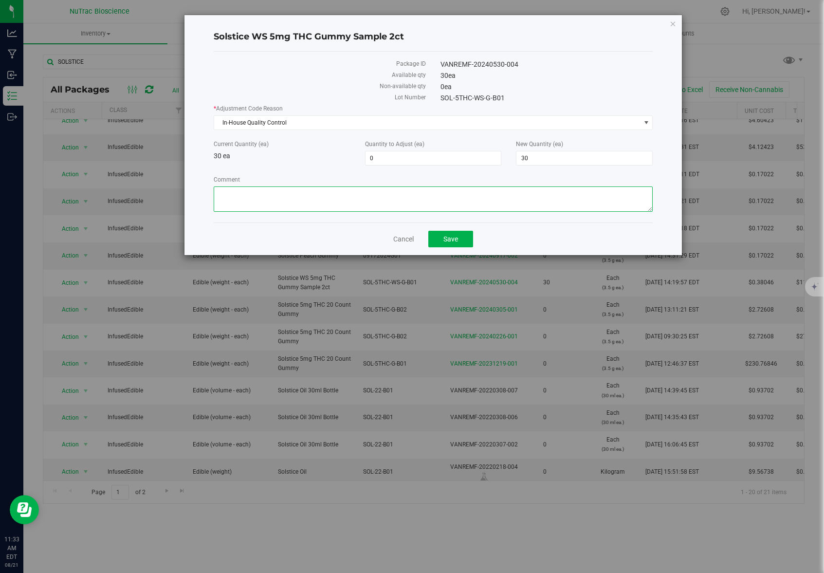
click at [337, 198] on textarea "Comment" at bounding box center [433, 198] width 439 height 25
type textarea "EXPIRED"
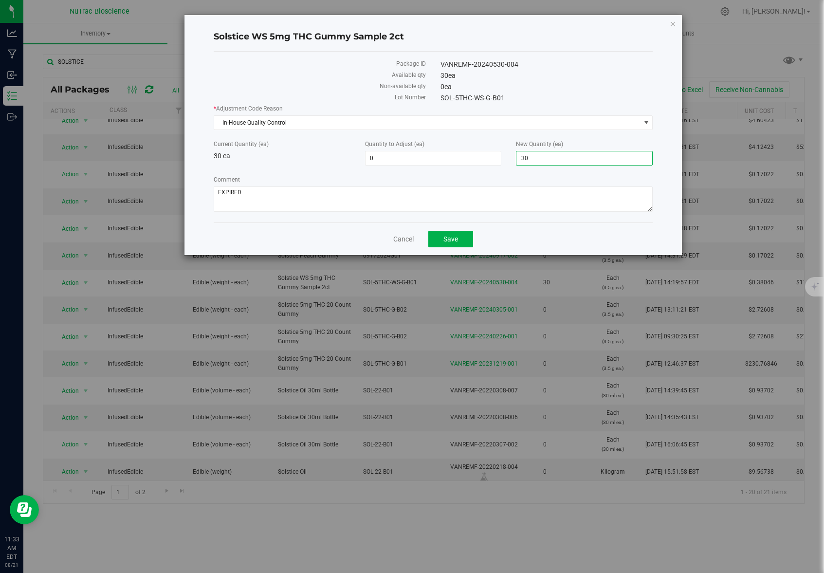
drag, startPoint x: 546, startPoint y: 160, endPoint x: 517, endPoint y: 157, distance: 29.3
click at [517, 157] on span "30 30" at bounding box center [584, 158] width 137 height 15
type input "0"
type input "-30"
type input "0"
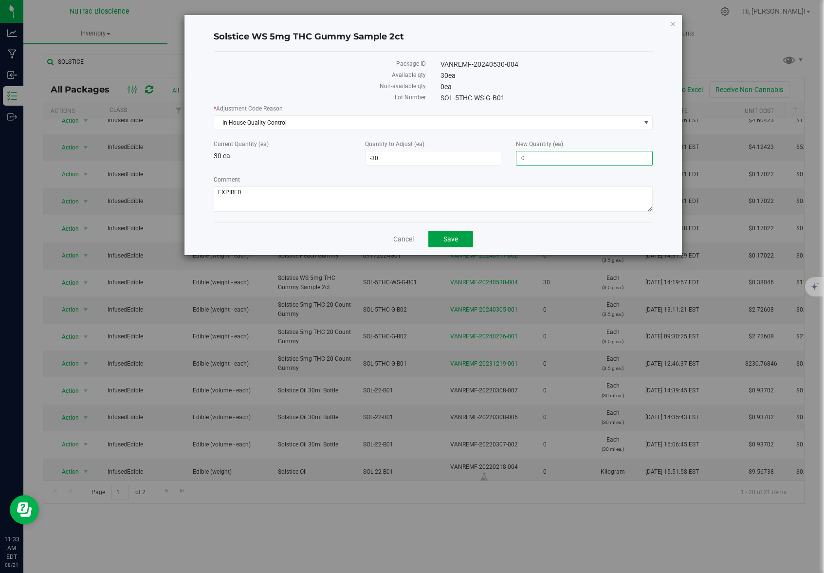
click at [461, 241] on button "Save" at bounding box center [450, 239] width 45 height 17
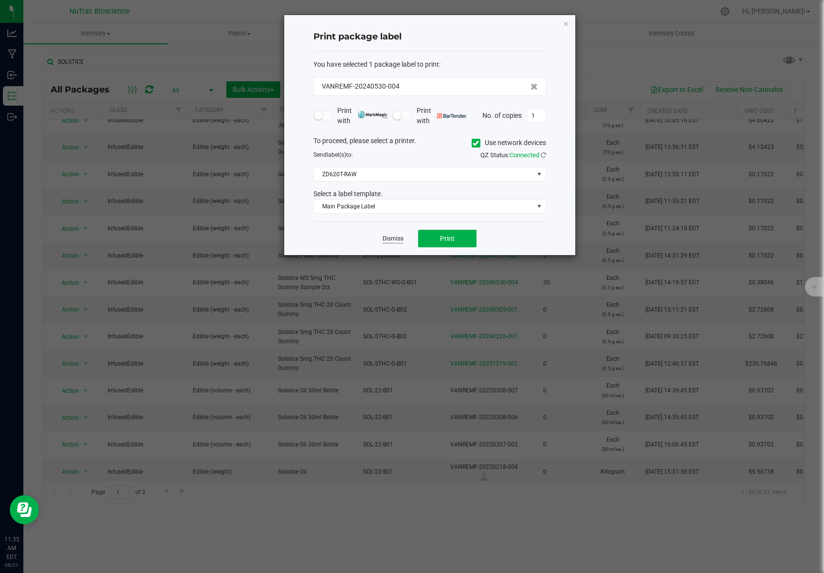
click at [395, 237] on link "Dismiss" at bounding box center [392, 238] width 21 height 8
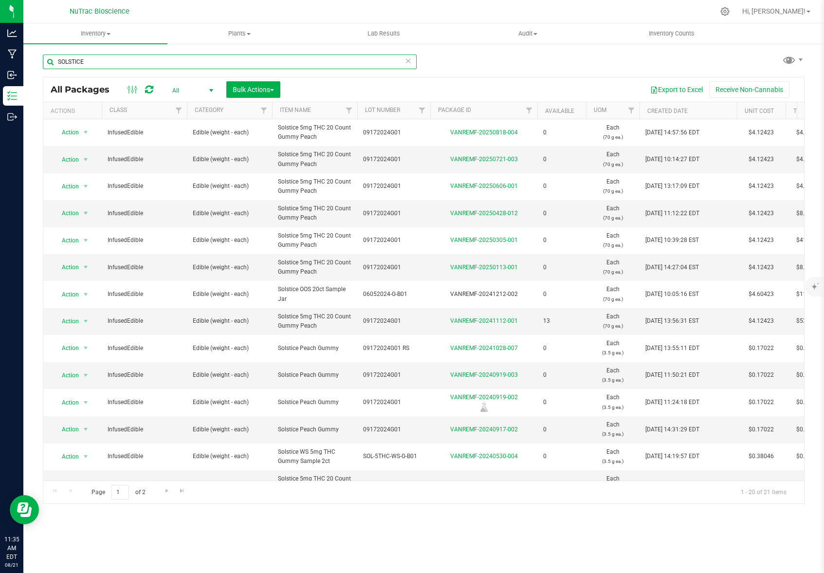
drag, startPoint x: 113, startPoint y: 64, endPoint x: 54, endPoint y: 60, distance: 59.4
click at [54, 60] on input "SOLSTICE" at bounding box center [230, 61] width 374 height 15
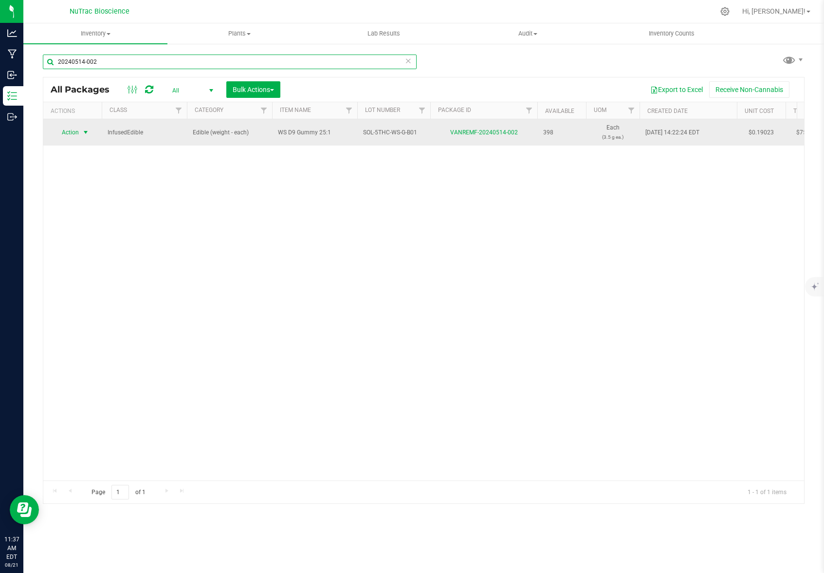
type input "20240514-002"
click at [87, 132] on span "select" at bounding box center [86, 132] width 8 height 8
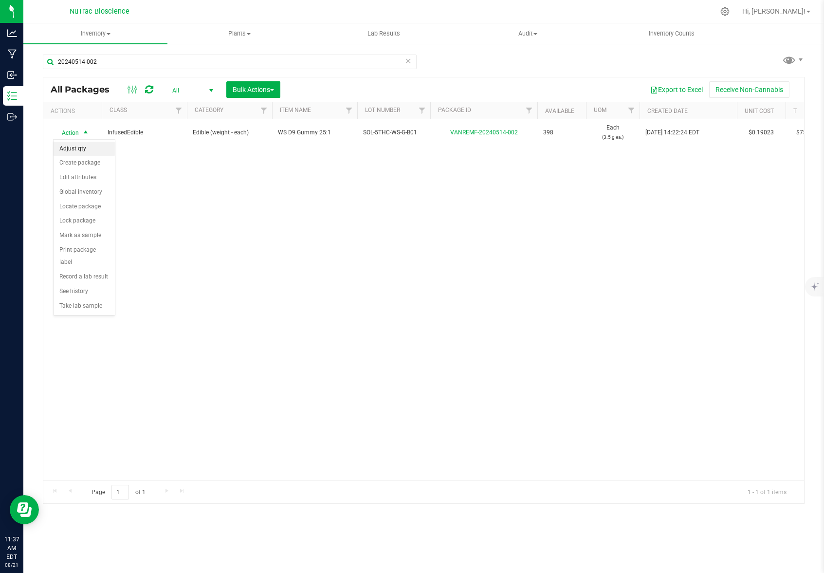
click at [82, 147] on li "Adjust qty" at bounding box center [84, 149] width 61 height 15
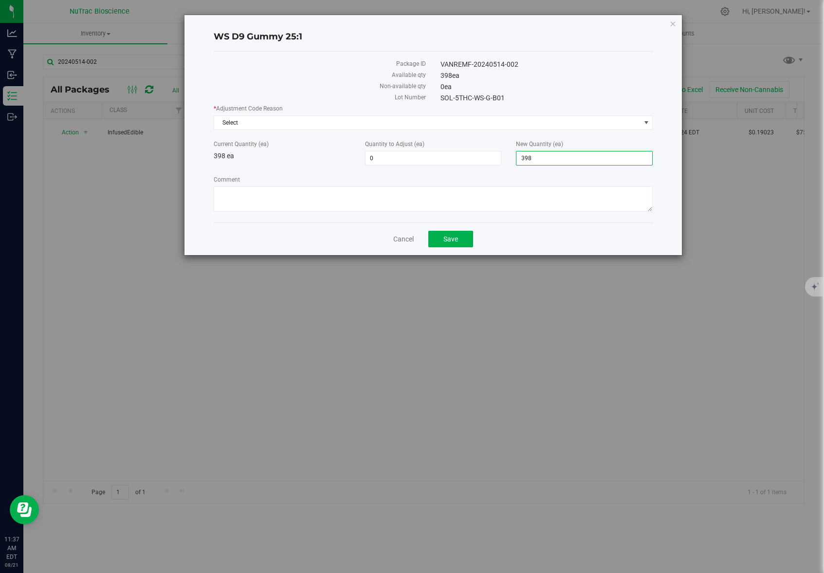
drag, startPoint x: 537, startPoint y: 157, endPoint x: 520, endPoint y: 164, distance: 17.8
click at [508, 158] on div "Current Quantity (ea) 398 ea Quantity to Adjust (ea) 0 0 New Quantity (ea) 398 …" at bounding box center [433, 153] width 454 height 26
type input "0"
type input "-398"
type input "0"
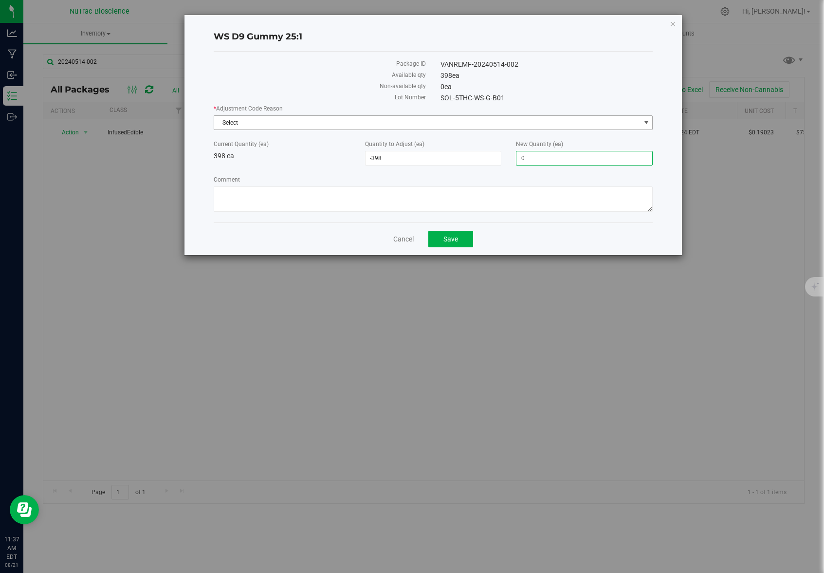
click at [418, 126] on span "Select" at bounding box center [427, 123] width 426 height 14
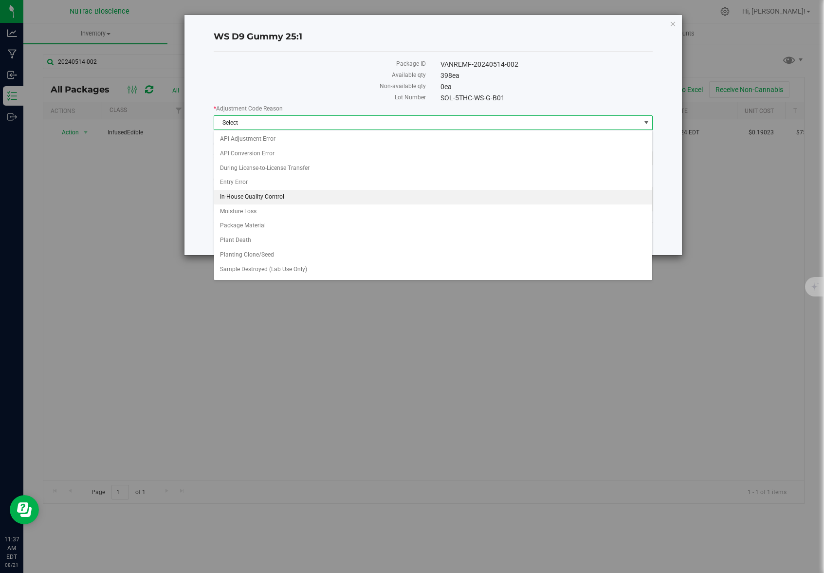
click at [296, 196] on li "In-House Quality Control" at bounding box center [433, 197] width 438 height 15
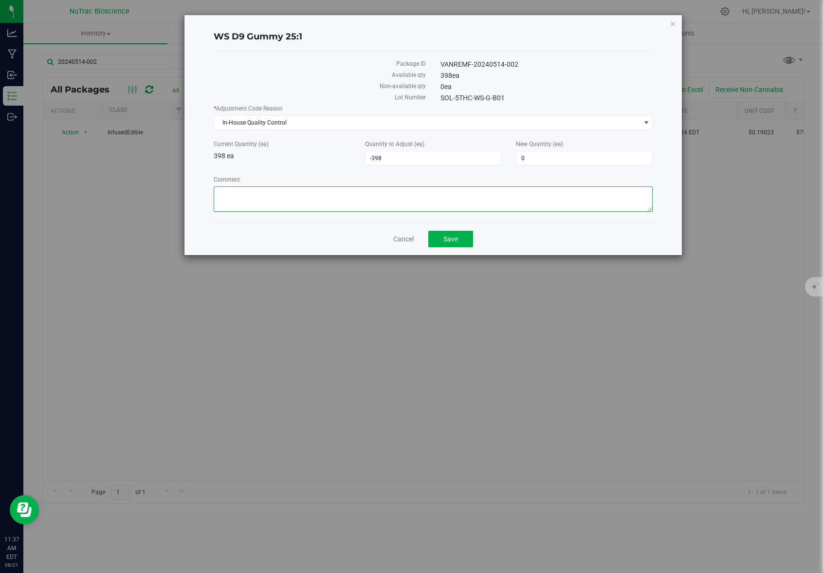
click at [259, 194] on textarea "Comment" at bounding box center [433, 198] width 439 height 25
type textarea "EXPIRED"
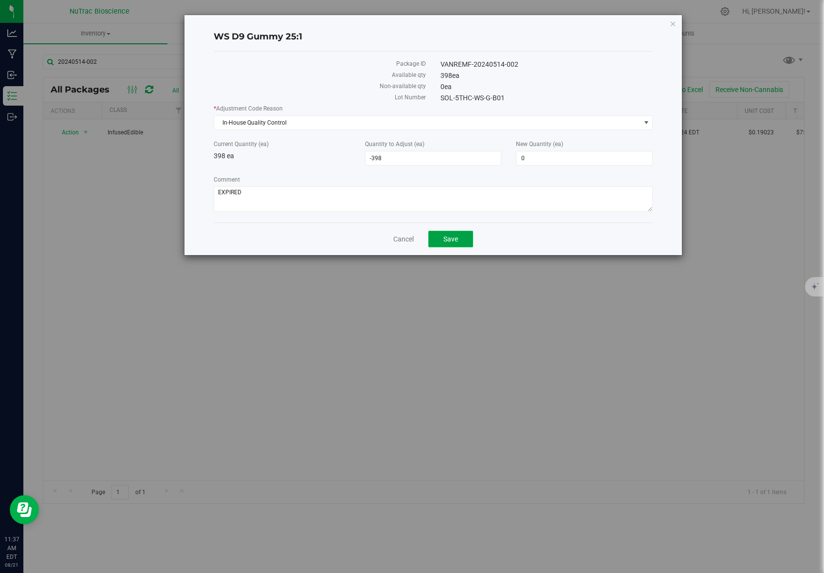
click at [453, 237] on span "Save" at bounding box center [450, 239] width 15 height 8
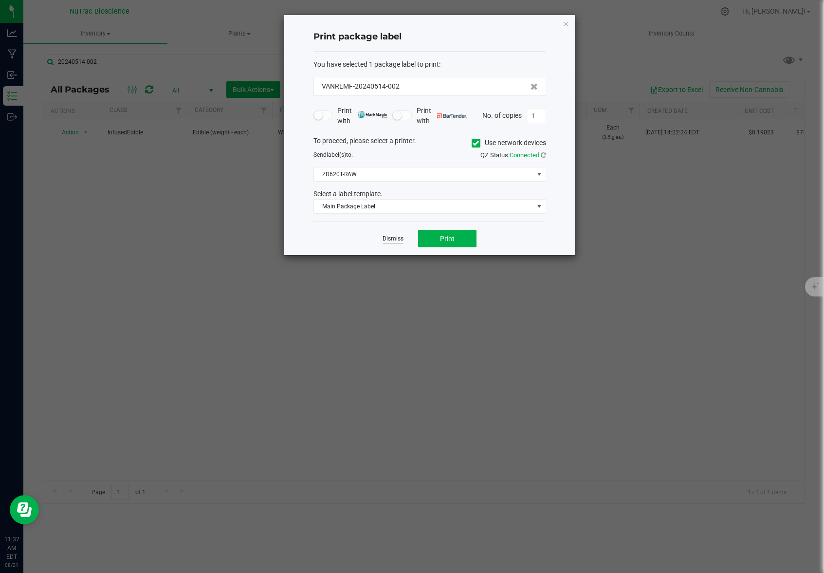
click at [394, 236] on link "Dismiss" at bounding box center [392, 238] width 21 height 8
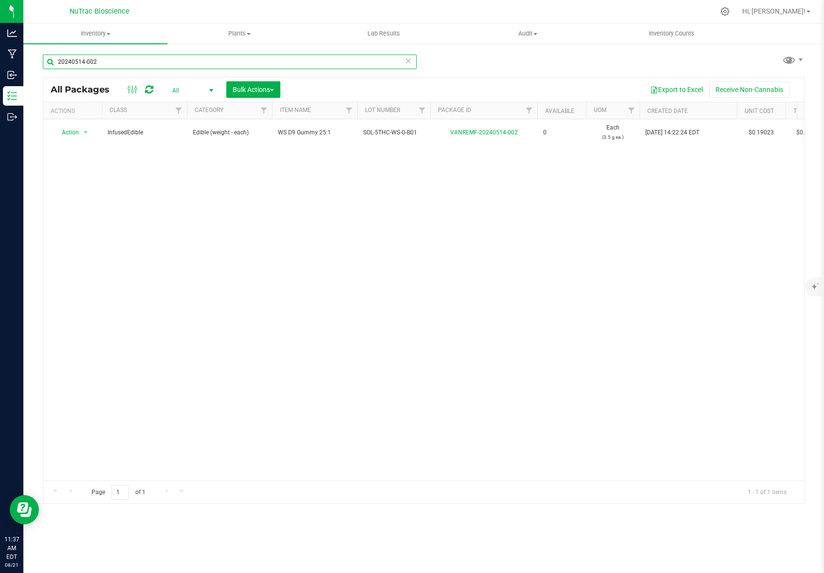
drag, startPoint x: 117, startPoint y: 62, endPoint x: 56, endPoint y: 62, distance: 60.8
click at [56, 62] on input "20240514-002" at bounding box center [230, 61] width 374 height 15
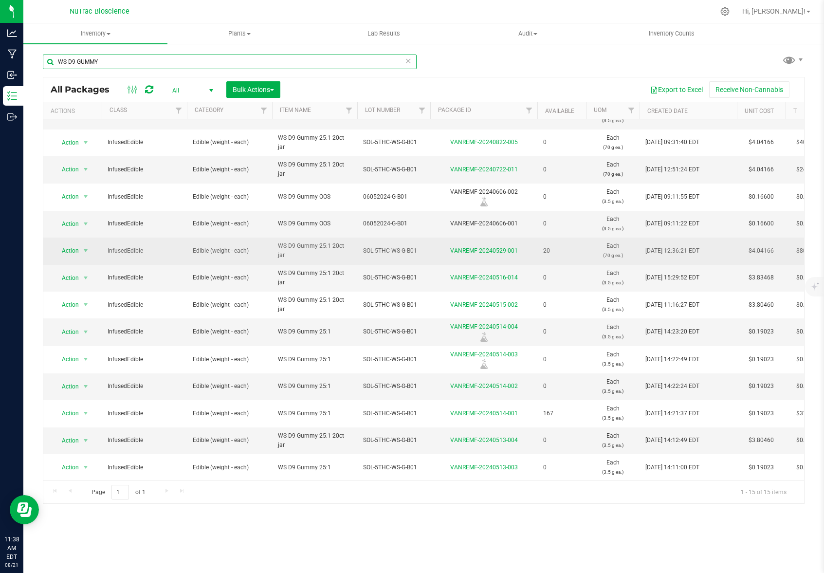
scroll to position [52, 0]
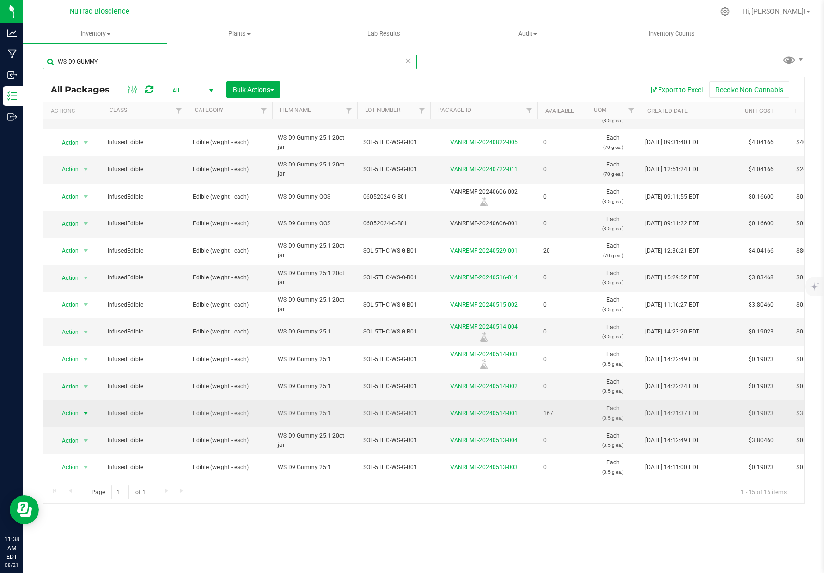
type input "WS D9 GUMMY"
click at [86, 409] on span "select" at bounding box center [86, 413] width 8 height 8
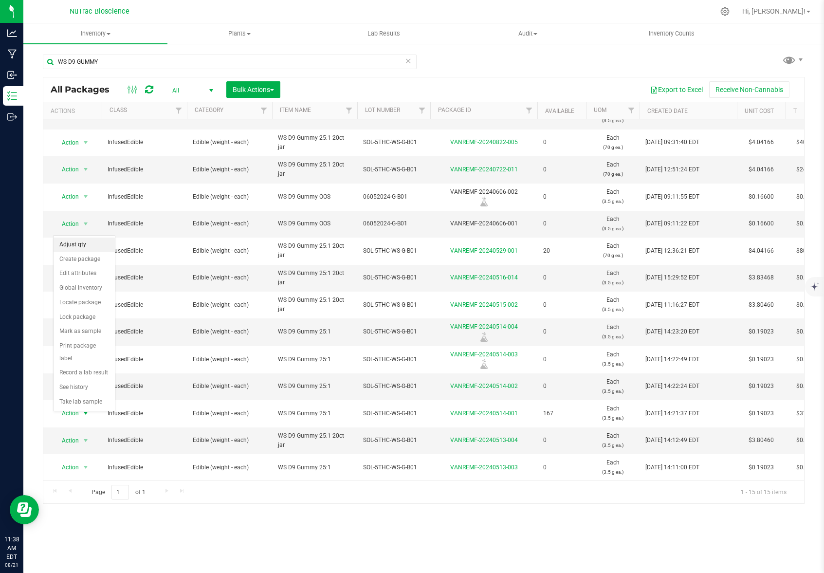
click at [82, 244] on li "Adjust qty" at bounding box center [84, 244] width 61 height 15
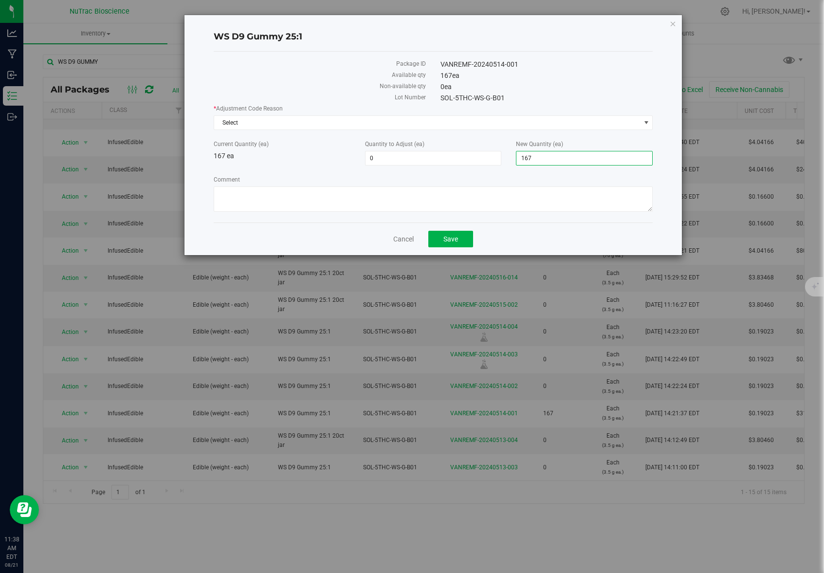
drag, startPoint x: 543, startPoint y: 158, endPoint x: 516, endPoint y: 158, distance: 27.2
click at [516, 158] on span "167 167" at bounding box center [584, 158] width 137 height 15
type input "0"
type input "-167"
type input "0"
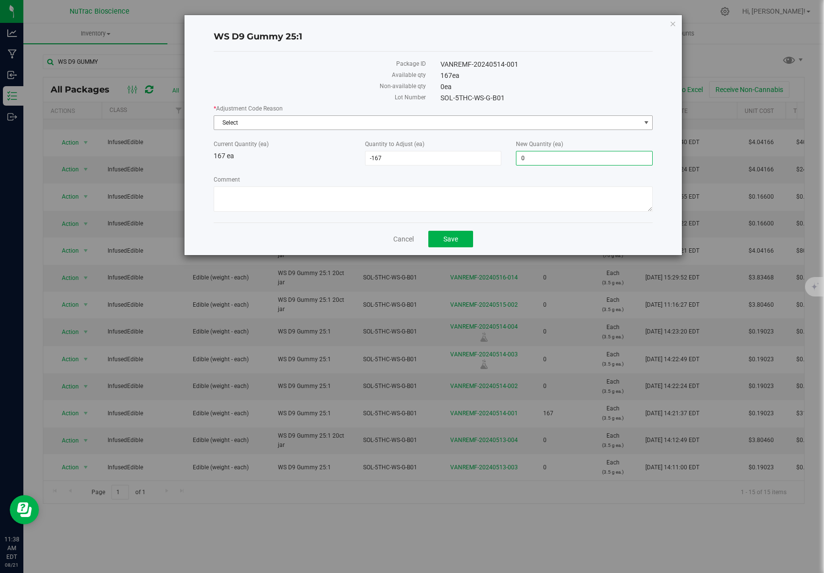
click at [352, 125] on span "Select" at bounding box center [427, 123] width 426 height 14
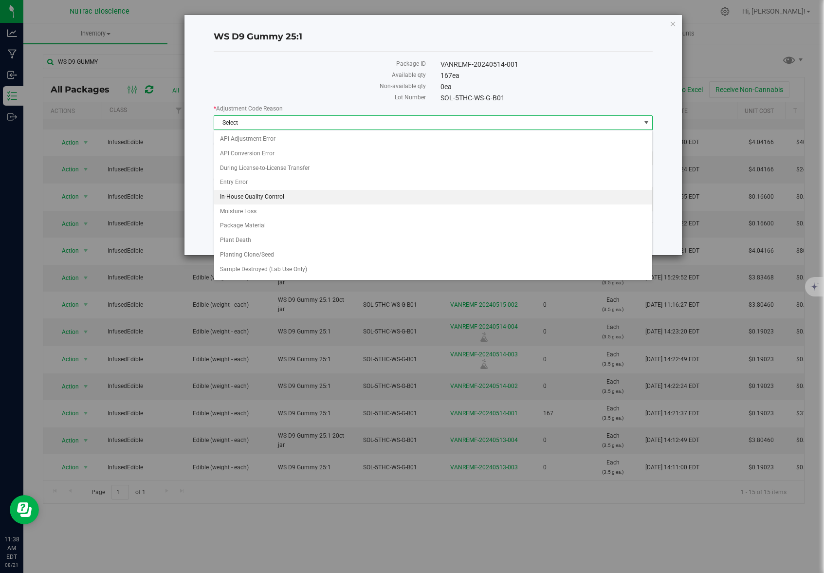
click at [275, 196] on li "In-House Quality Control" at bounding box center [433, 197] width 438 height 15
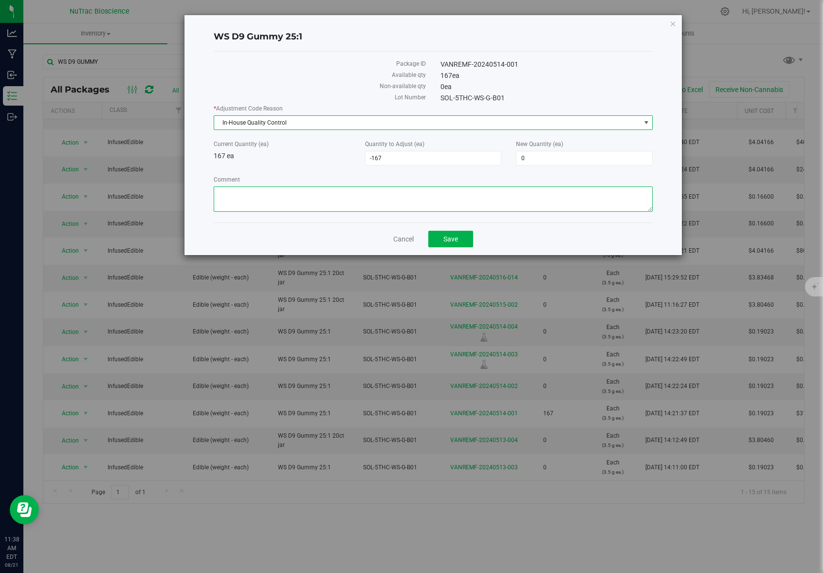
click at [352, 194] on textarea "Comment" at bounding box center [433, 198] width 439 height 25
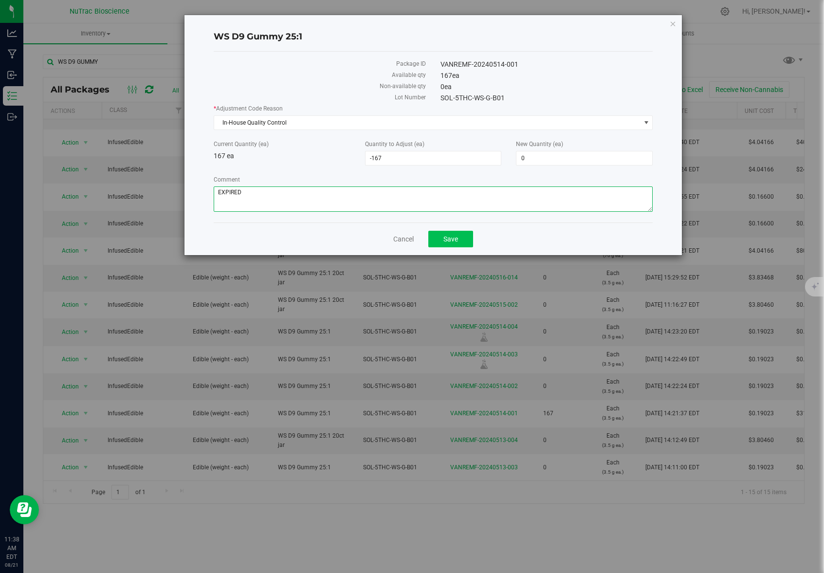
type textarea "EXPIRED"
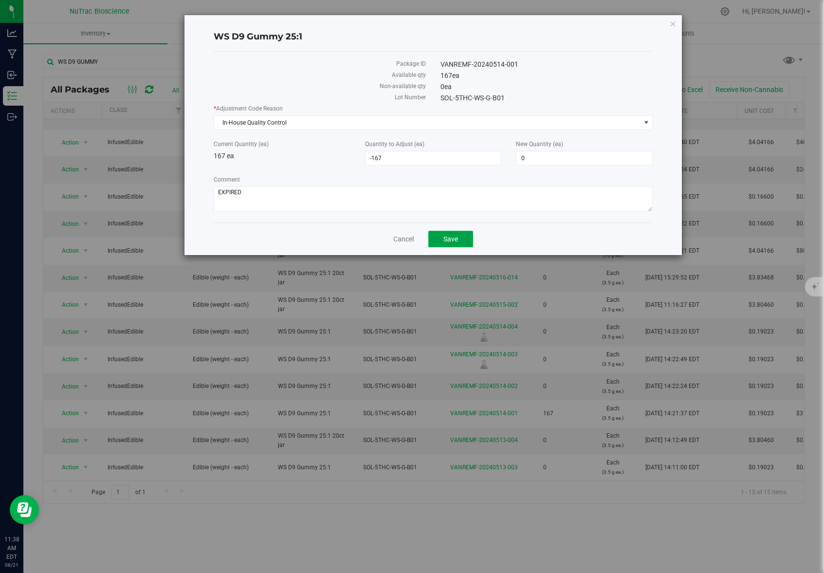
click at [455, 235] on span "Save" at bounding box center [450, 239] width 15 height 8
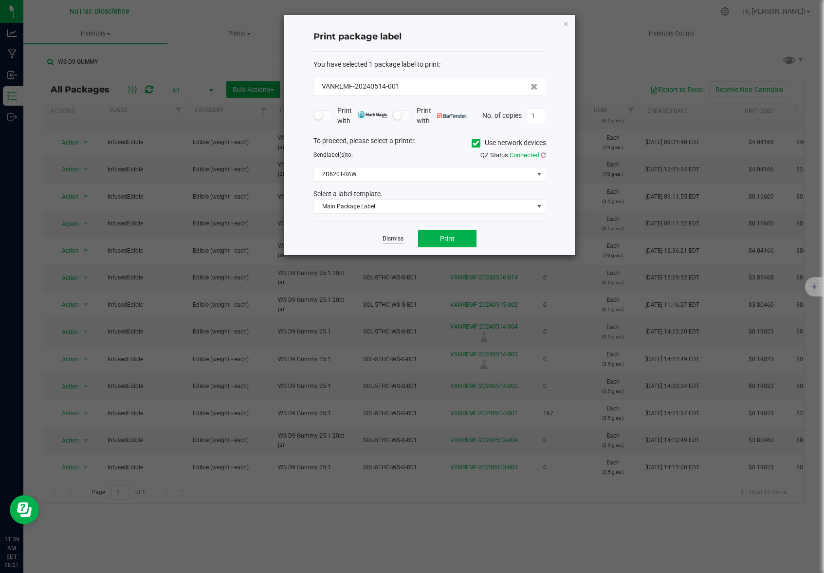
click at [394, 240] on link "Dismiss" at bounding box center [392, 238] width 21 height 8
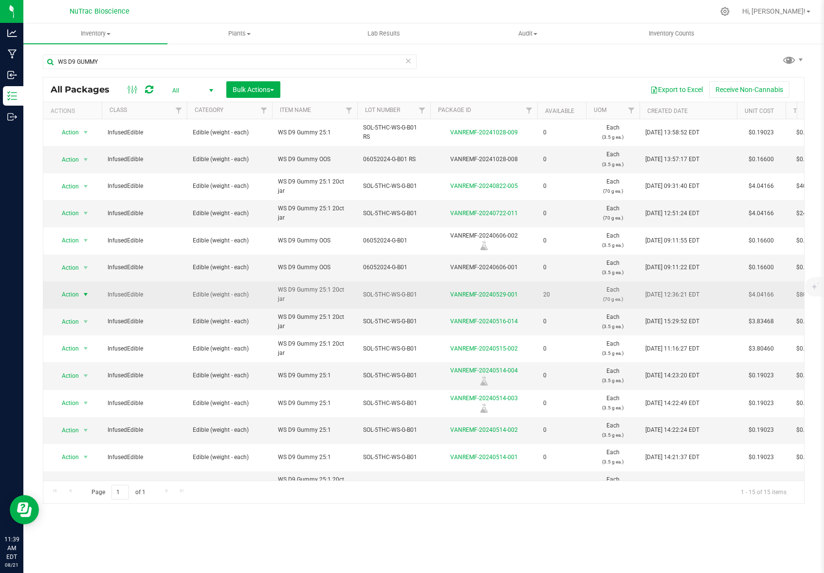
click at [86, 294] on span "select" at bounding box center [86, 294] width 8 height 8
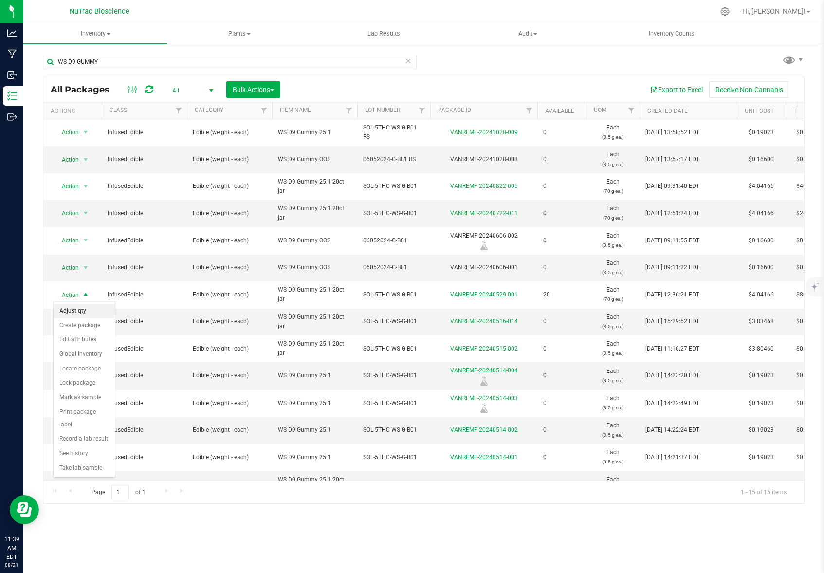
click at [76, 311] on li "Adjust qty" at bounding box center [84, 311] width 61 height 15
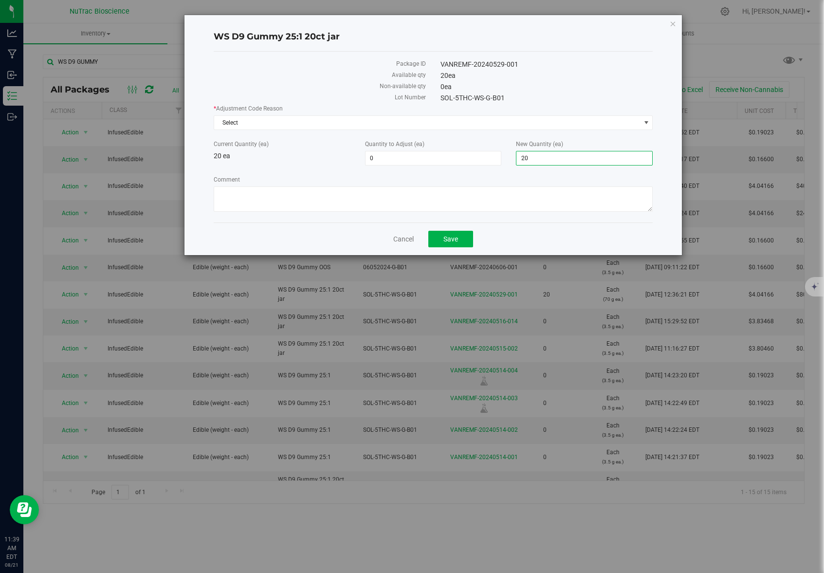
drag, startPoint x: 543, startPoint y: 158, endPoint x: 516, endPoint y: 159, distance: 26.8
click at [516, 159] on span "20 20" at bounding box center [584, 158] width 137 height 15
type input "0"
type input "-20"
type input "0"
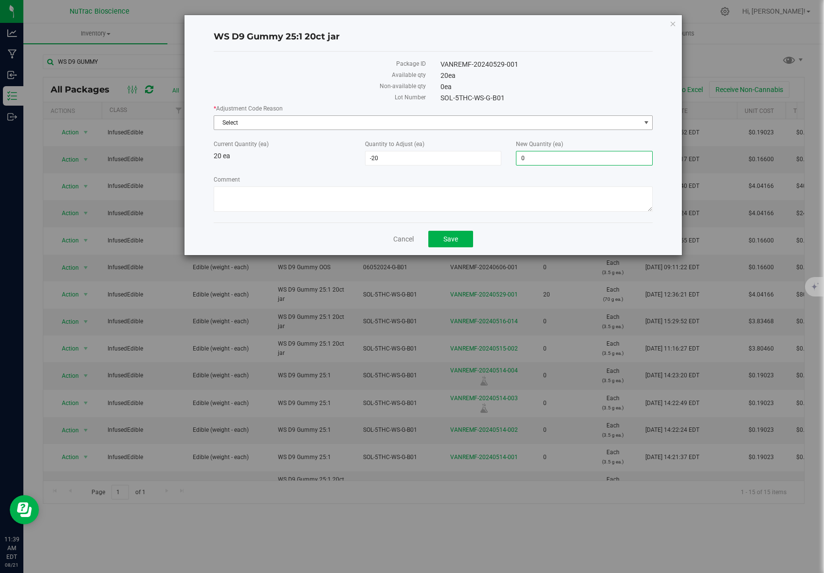
click at [396, 124] on span "Select" at bounding box center [427, 123] width 426 height 14
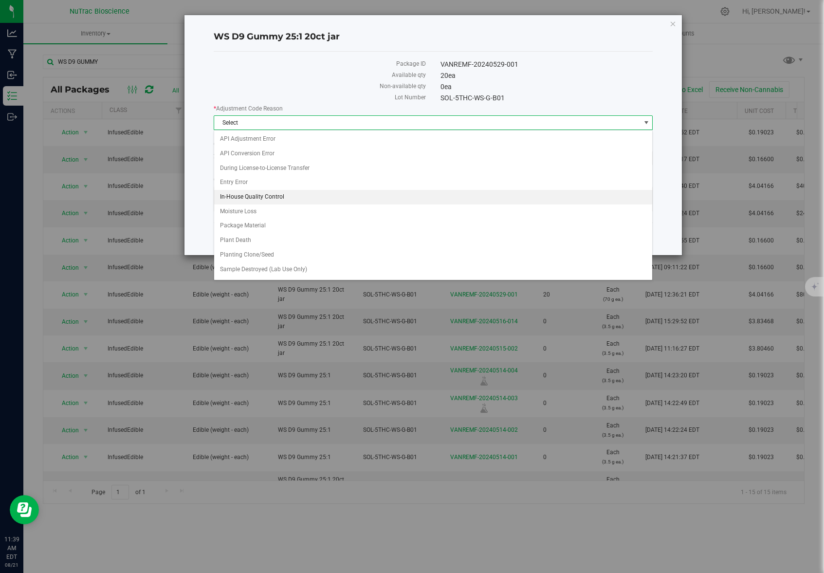
click at [260, 196] on li "In-House Quality Control" at bounding box center [433, 197] width 438 height 15
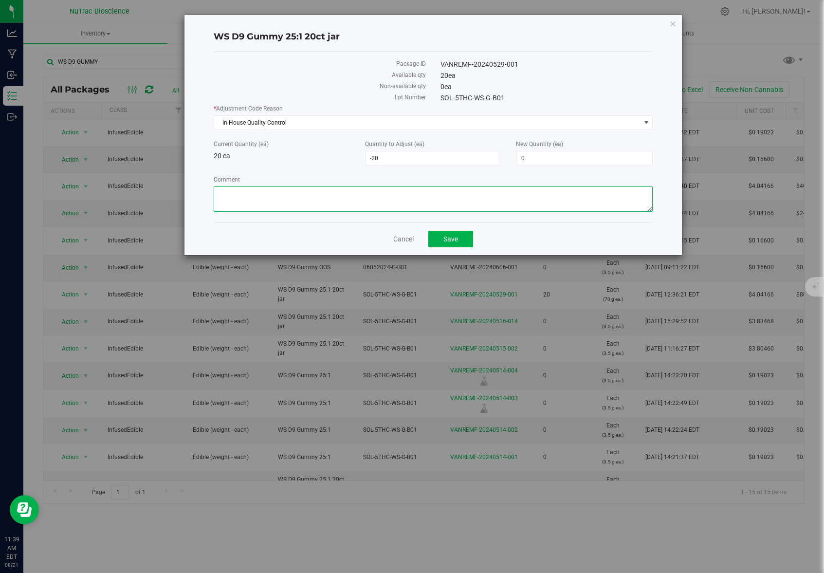
click at [276, 193] on textarea "Comment" at bounding box center [433, 198] width 439 height 25
type textarea "EXPIRED"
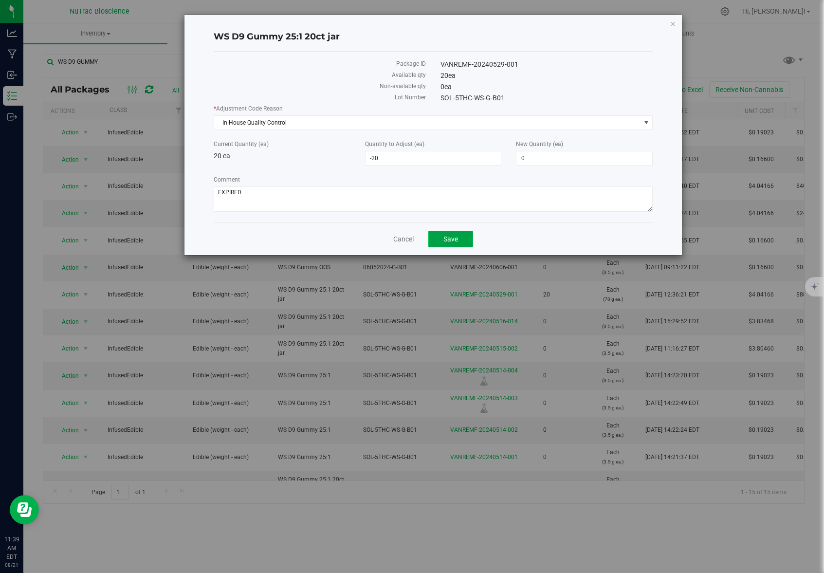
click at [455, 235] on span "Save" at bounding box center [450, 239] width 15 height 8
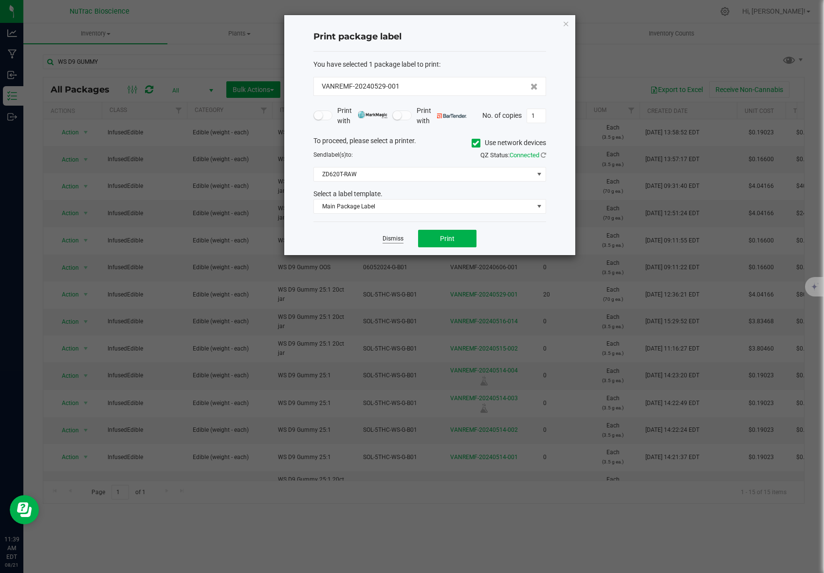
click at [395, 239] on link "Dismiss" at bounding box center [392, 238] width 21 height 8
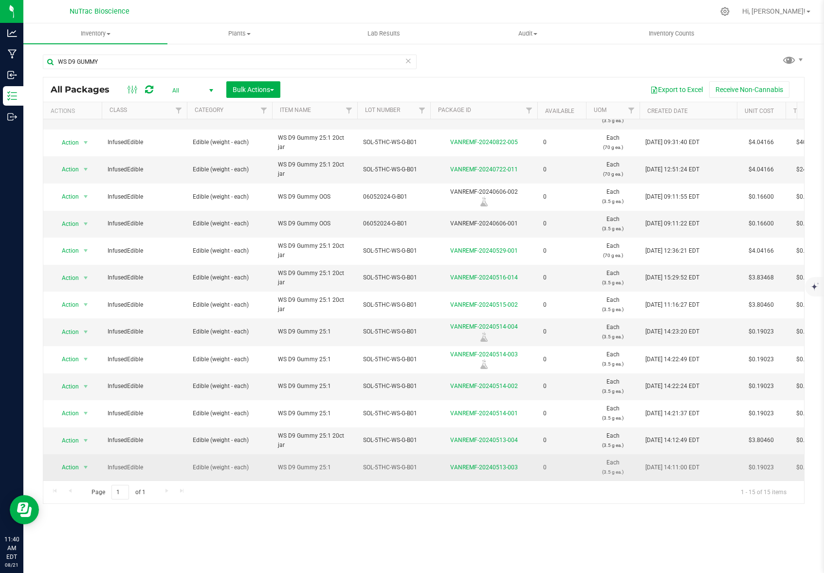
scroll to position [52, 0]
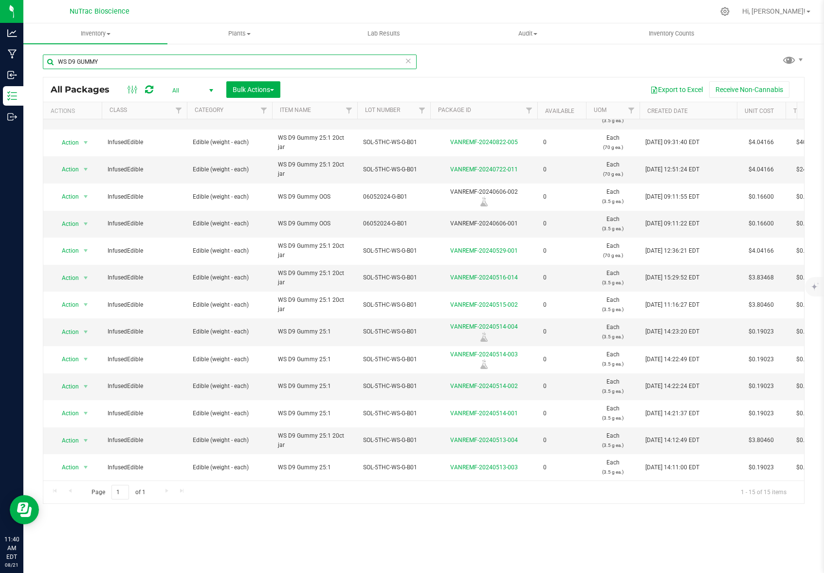
drag, startPoint x: 128, startPoint y: 64, endPoint x: 62, endPoint y: 59, distance: 66.8
click at [62, 59] on input "WS D9 GUMMY" at bounding box center [230, 61] width 374 height 15
type input "W"
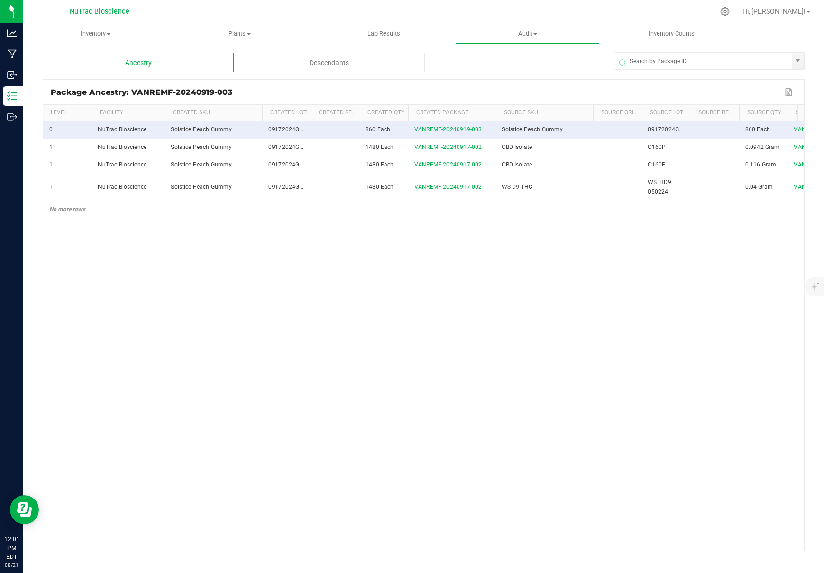
scroll to position [0, 20]
